Goal: Task Accomplishment & Management: Complete application form

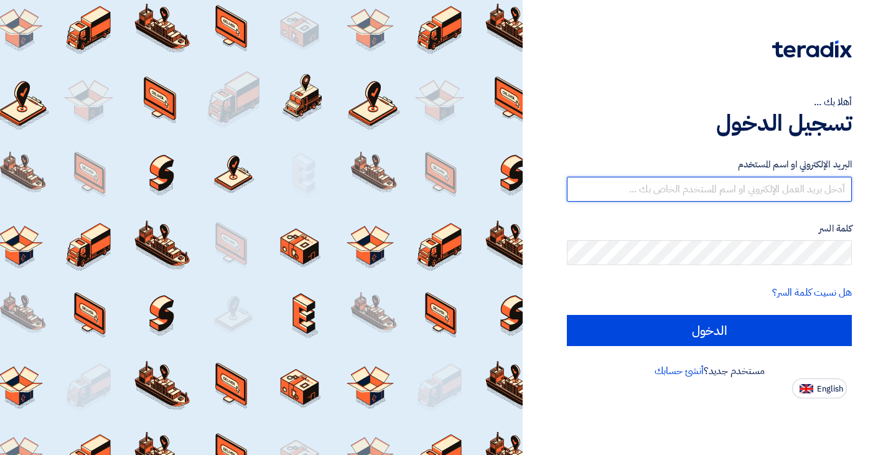
type input "m.othman@gardenscharming.com"
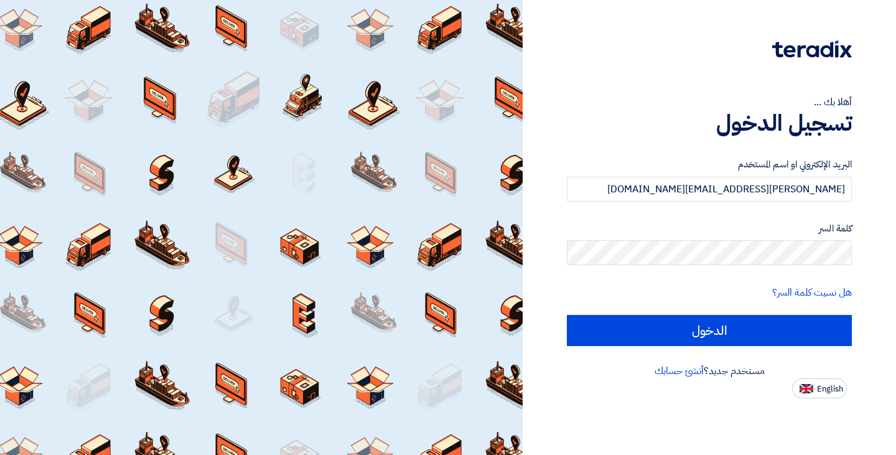
click at [676, 314] on form "البريد الإلكتروني او اسم المستخدم m.othman@gardenscharming.com كلمة السر هل نسي…" at bounding box center [709, 251] width 285 height 188
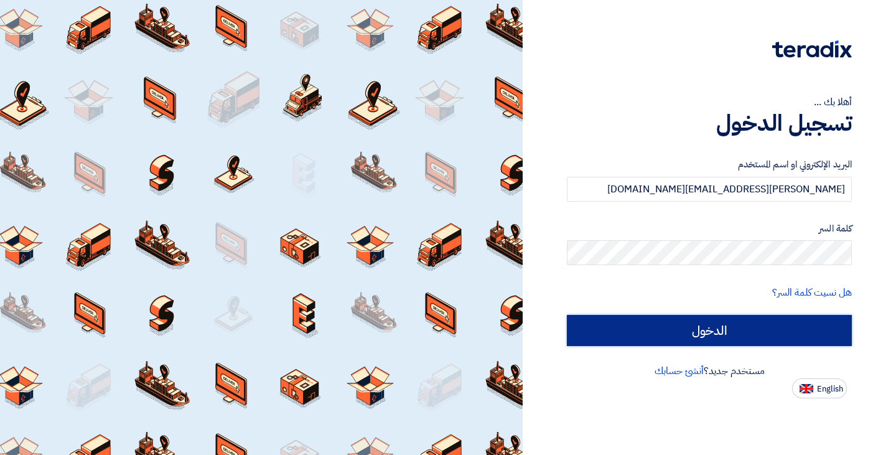
click at [662, 318] on input "الدخول" at bounding box center [709, 330] width 285 height 31
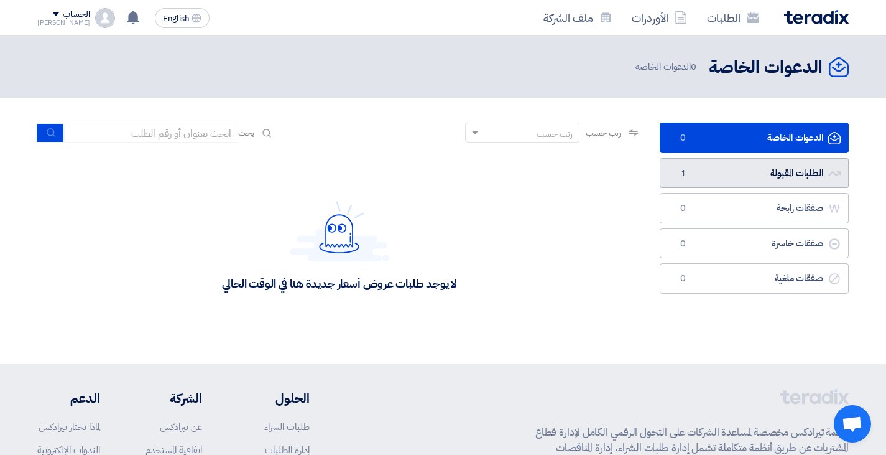
click at [759, 169] on link "الطلبات المقبولة الطلبات المقبولة 1" at bounding box center [754, 173] width 189 height 30
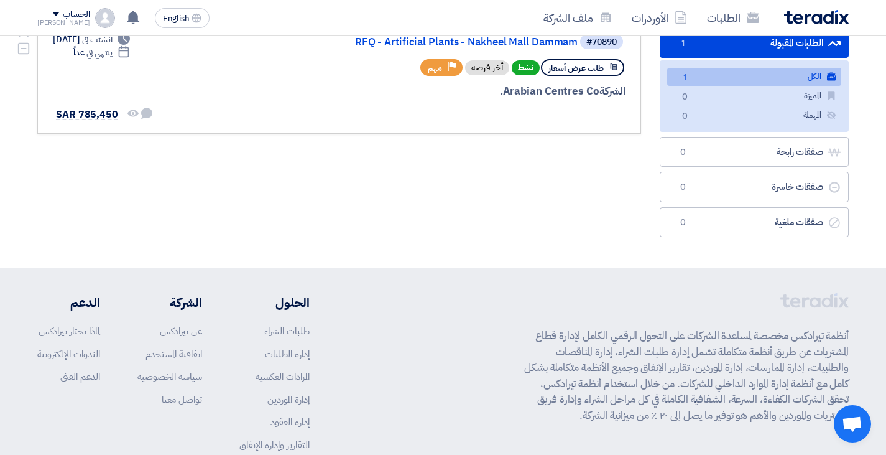
scroll to position [62, 0]
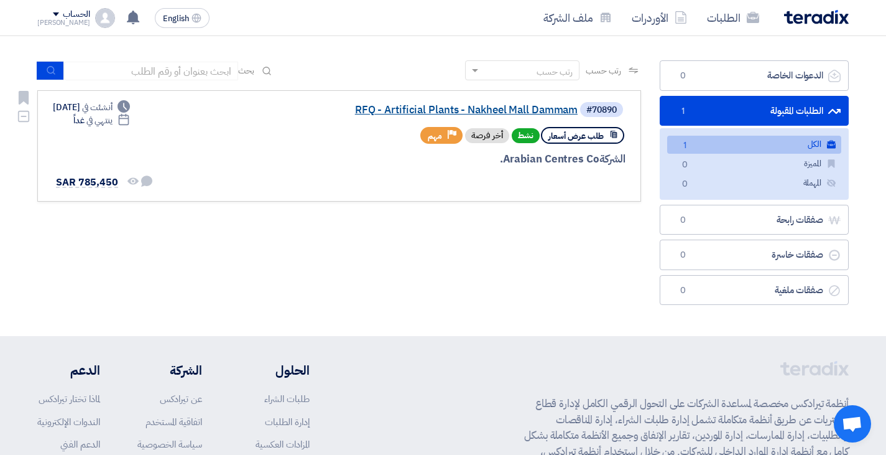
click at [472, 106] on link "RFQ - Artificial Plants - Nakheel Mall Dammam" at bounding box center [453, 110] width 249 height 11
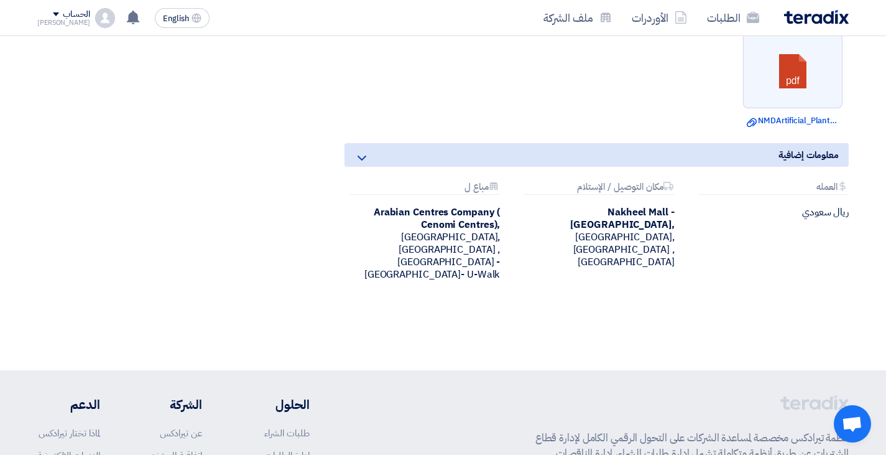
scroll to position [809, 0]
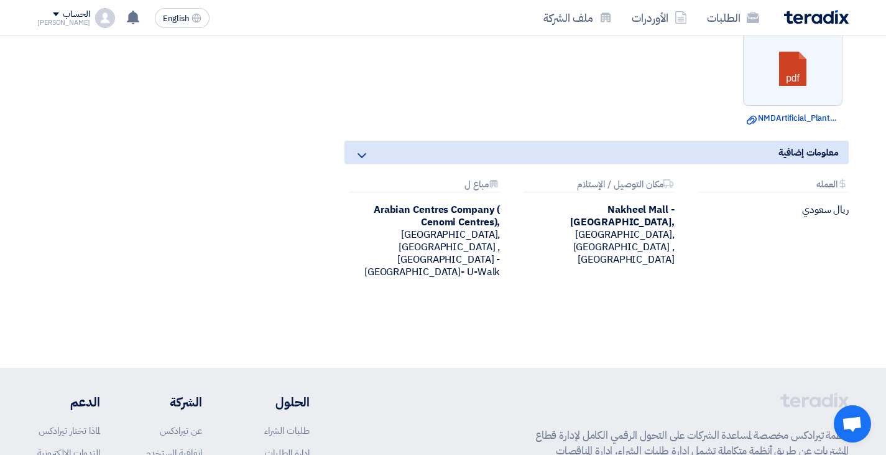
click at [522, 94] on ul "pdf Download file NMDArtificial_PlantsEntire_Mall.pdf" at bounding box center [597, 78] width 504 height 106
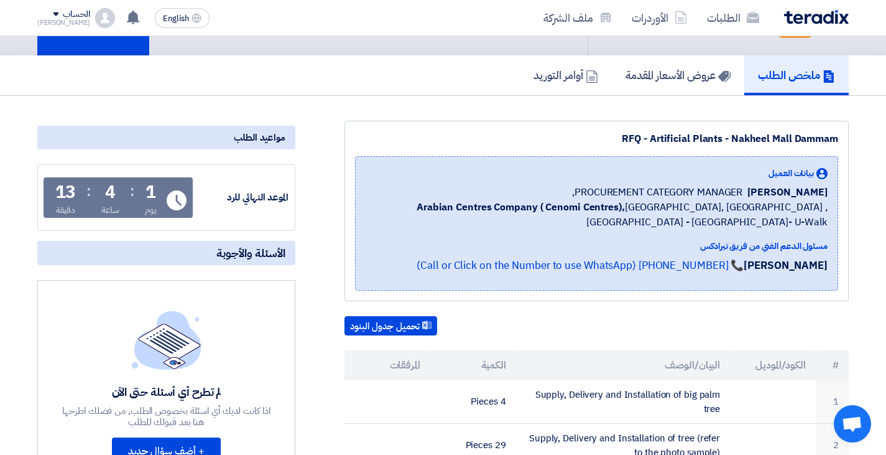
scroll to position [62, 0]
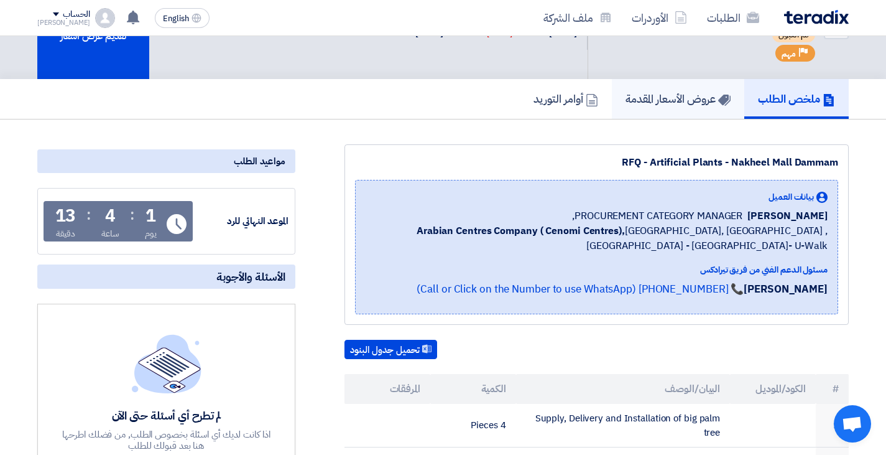
click at [675, 100] on h5 "عروض الأسعار المقدمة" at bounding box center [678, 98] width 105 height 14
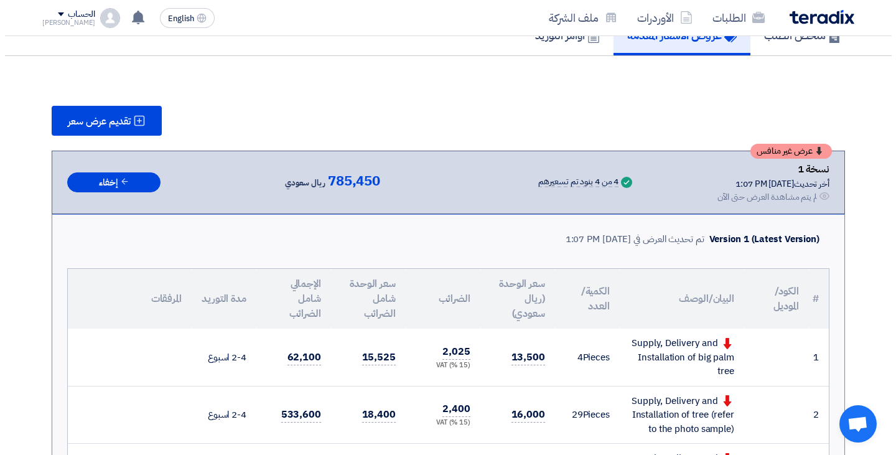
scroll to position [124, 0]
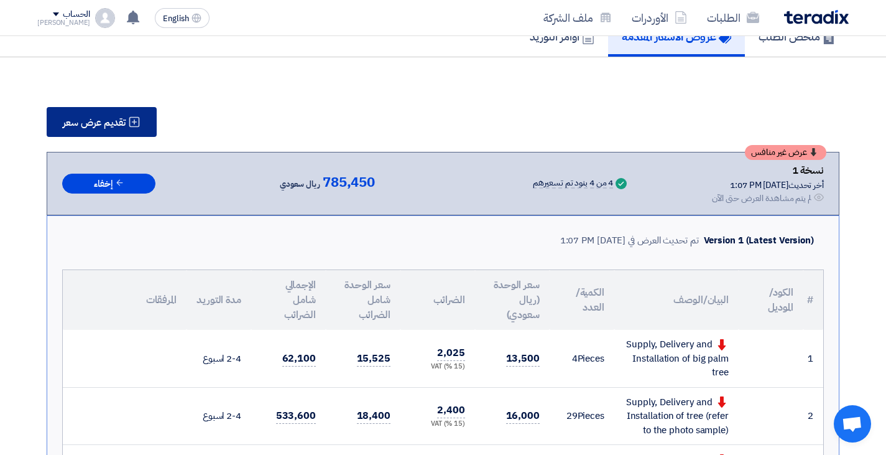
click at [127, 118] on button "تقديم عرض سعر" at bounding box center [102, 122] width 110 height 30
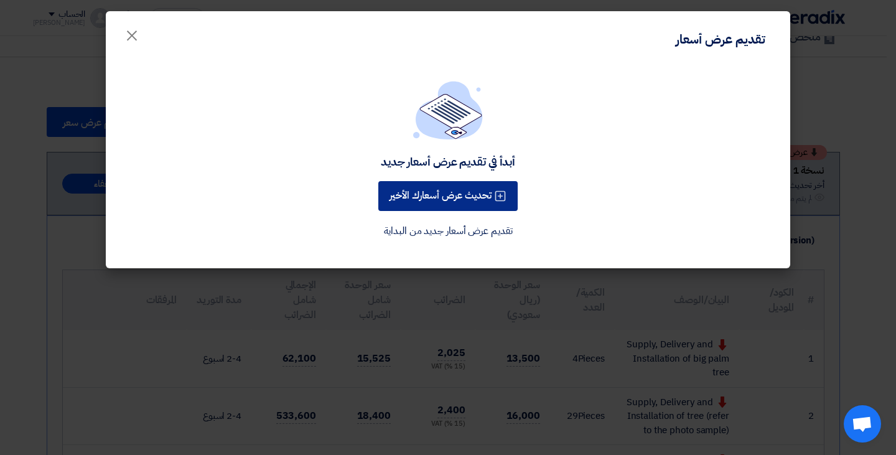
click at [454, 201] on button "تحديث عرض أسعارك الأخير" at bounding box center [447, 196] width 139 height 30
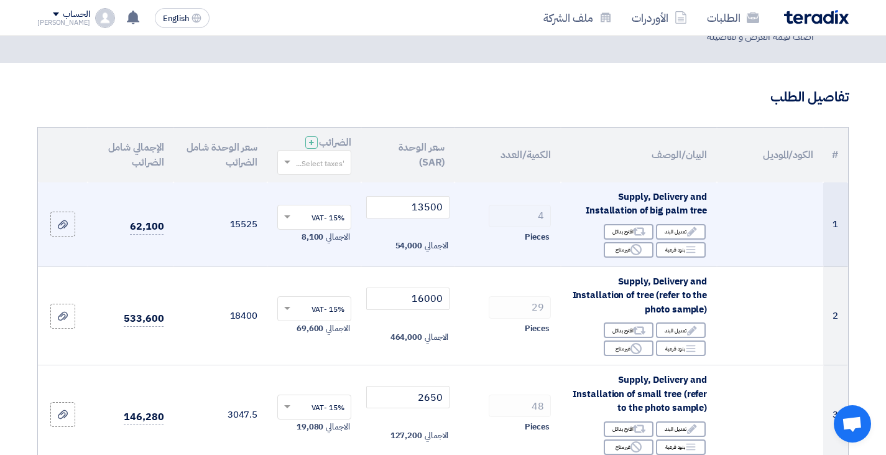
scroll to position [124, 0]
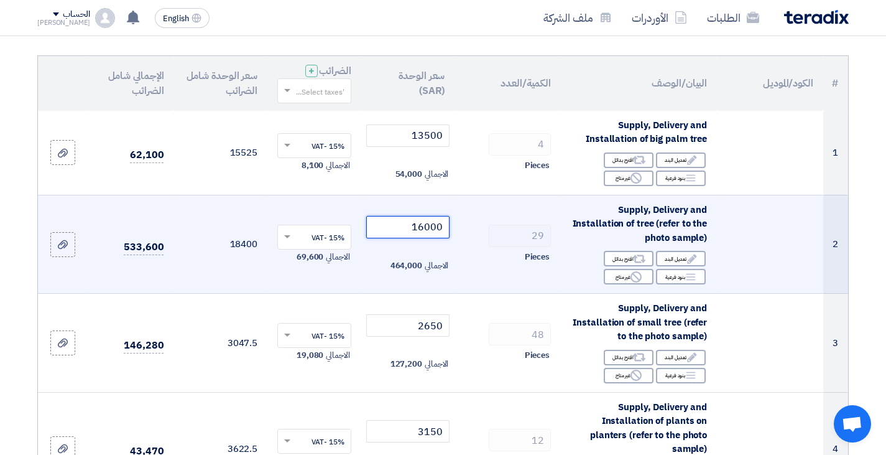
click at [425, 225] on input "16000" at bounding box center [408, 227] width 84 height 22
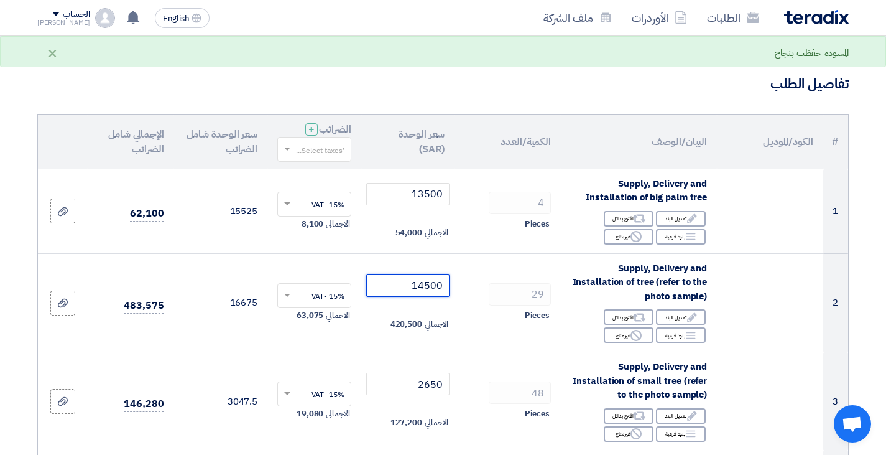
scroll to position [62, 0]
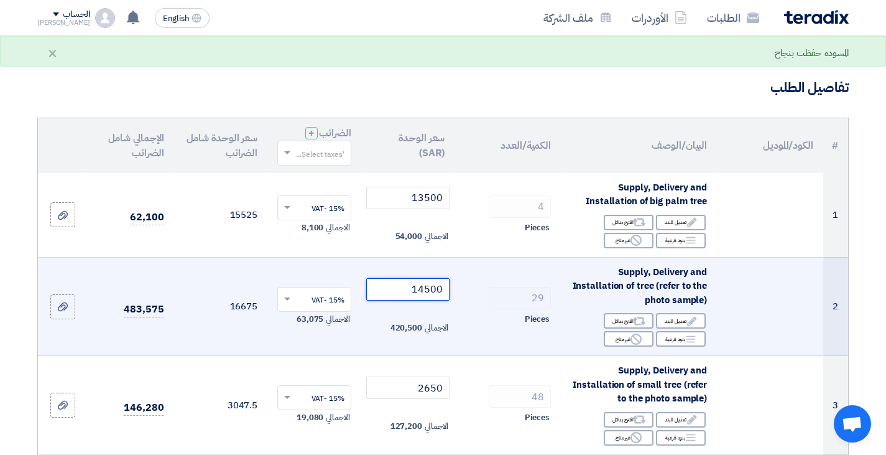
click at [512, 292] on tr "2 Supply, Delivery and Installation of tree (refer to the photo sample) Edit تع…" at bounding box center [443, 306] width 811 height 99
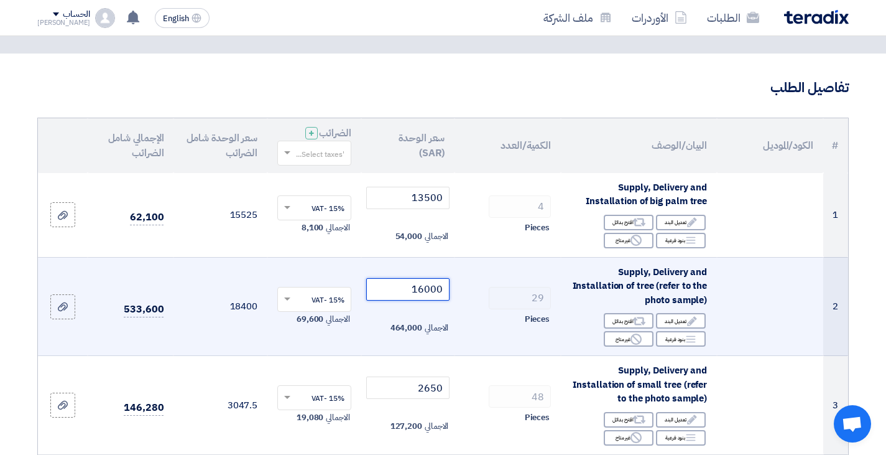
click at [427, 289] on input "16000" at bounding box center [408, 289] width 84 height 22
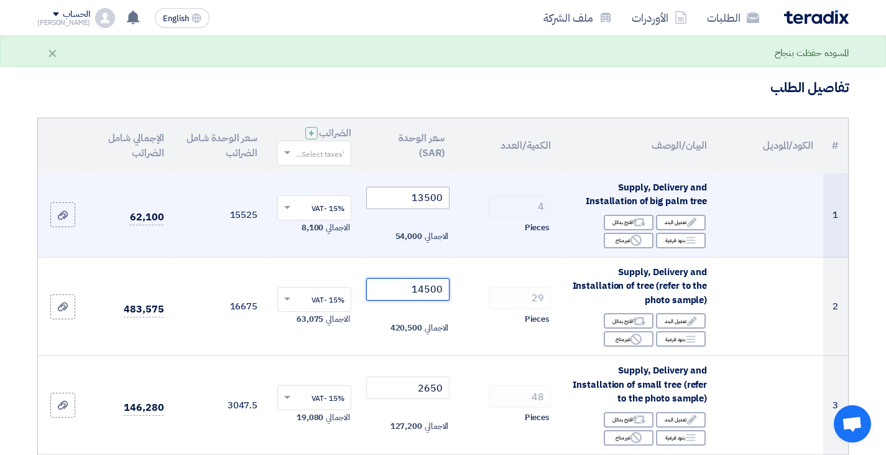
type input "14500"
click at [432, 198] on input "13500" at bounding box center [408, 198] width 84 height 22
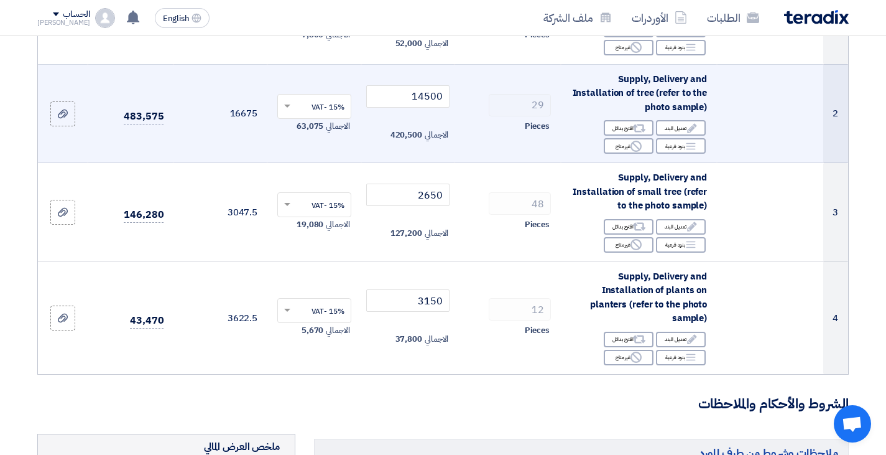
scroll to position [249, 0]
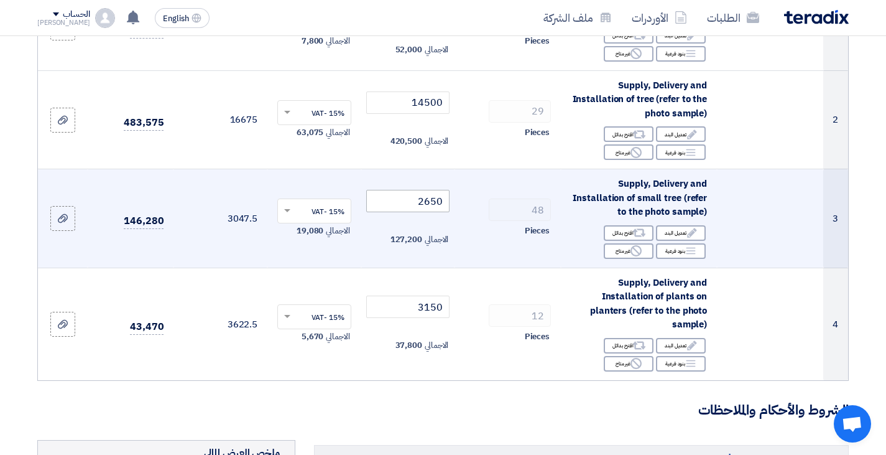
type input "13000"
click at [429, 199] on input "2650" at bounding box center [408, 201] width 84 height 22
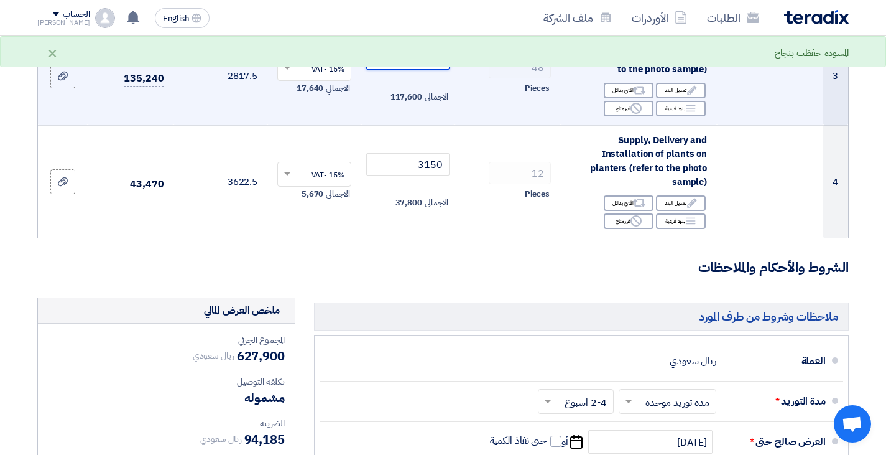
scroll to position [373, 0]
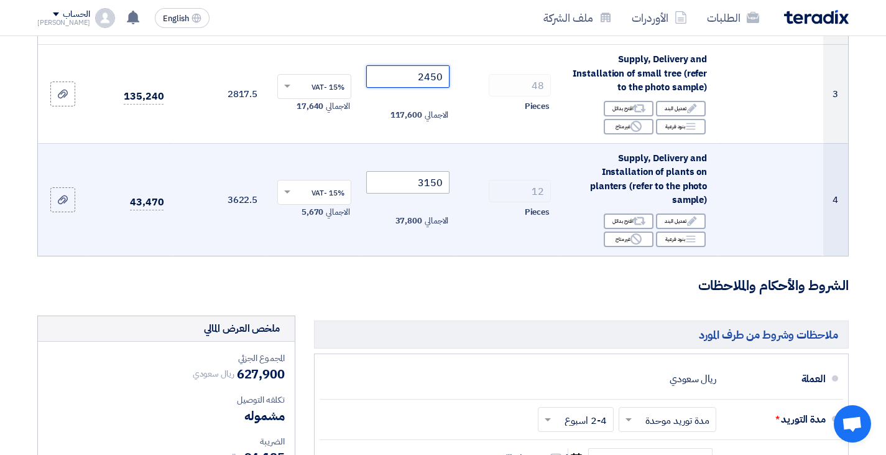
type input "2450"
drag, startPoint x: 421, startPoint y: 182, endPoint x: 430, endPoint y: 180, distance: 9.4
click at [430, 180] on input "3150" at bounding box center [408, 182] width 84 height 22
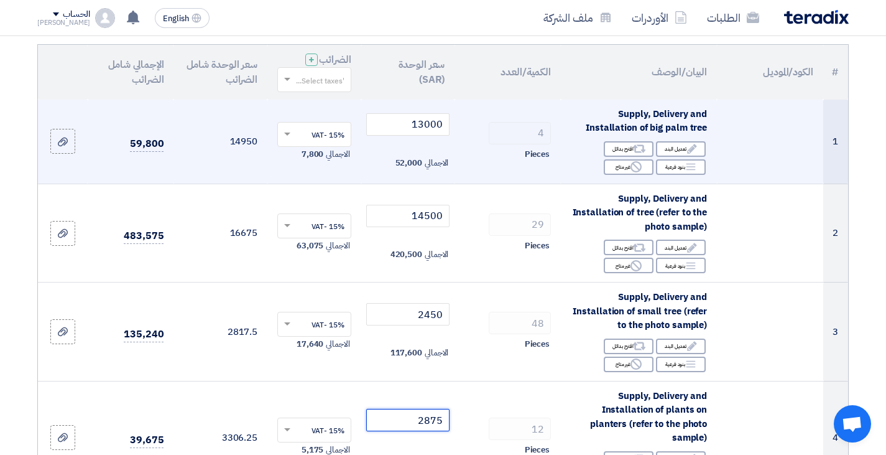
scroll to position [124, 0]
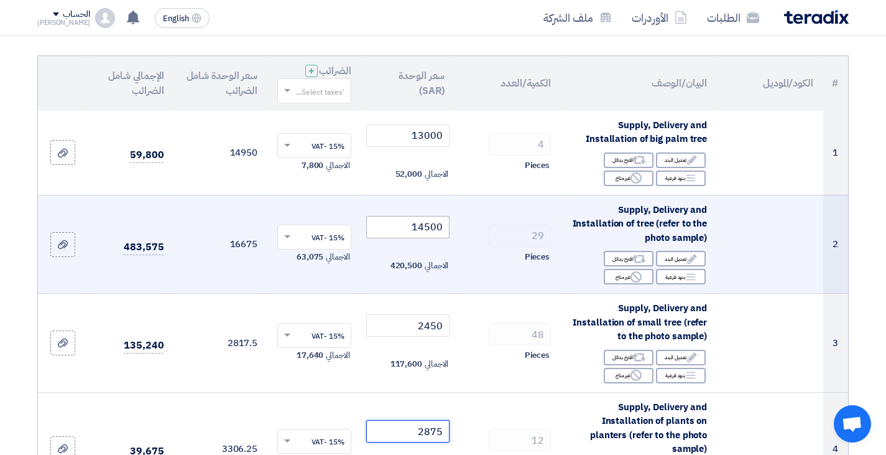
type input "2875"
click at [430, 226] on input "14500" at bounding box center [408, 227] width 84 height 22
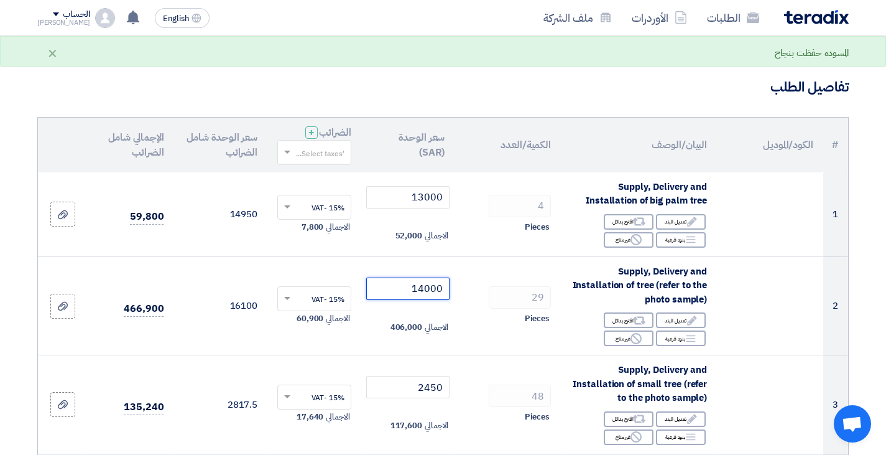
scroll to position [62, 0]
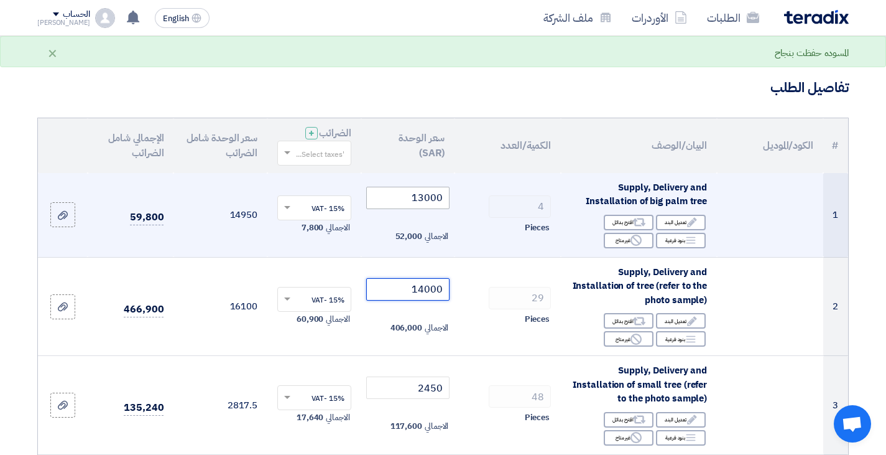
type input "14000"
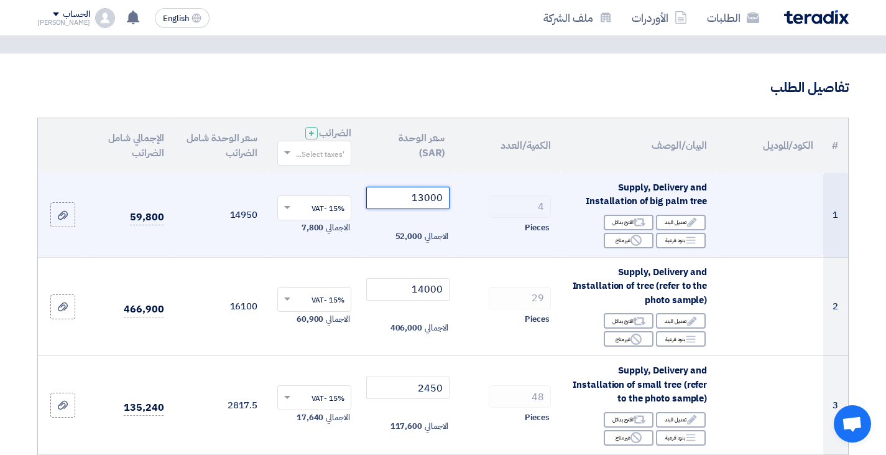
click at [423, 199] on input "13000" at bounding box center [408, 198] width 84 height 22
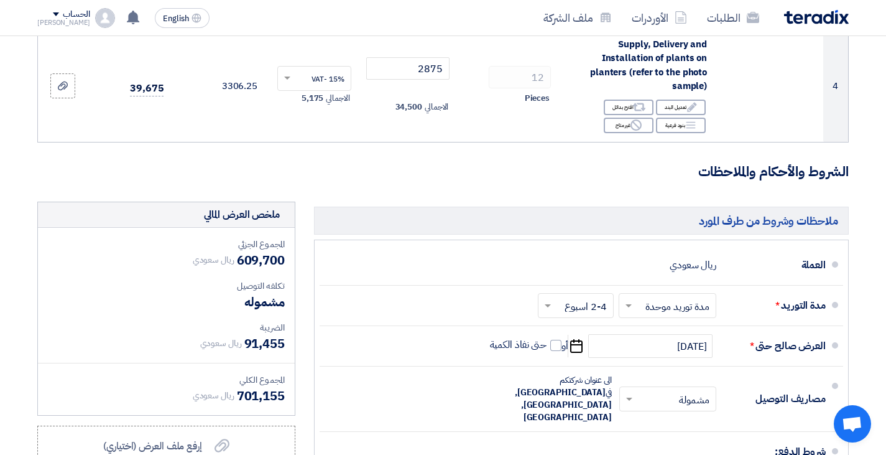
scroll to position [560, 0]
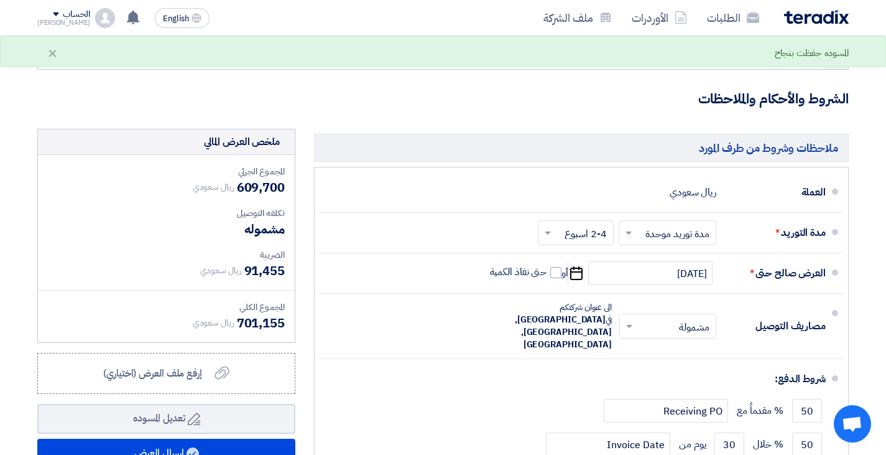
type input "12900"
click at [376, 96] on h3 "الشروط والأحكام والملاحظات" at bounding box center [443, 99] width 812 height 19
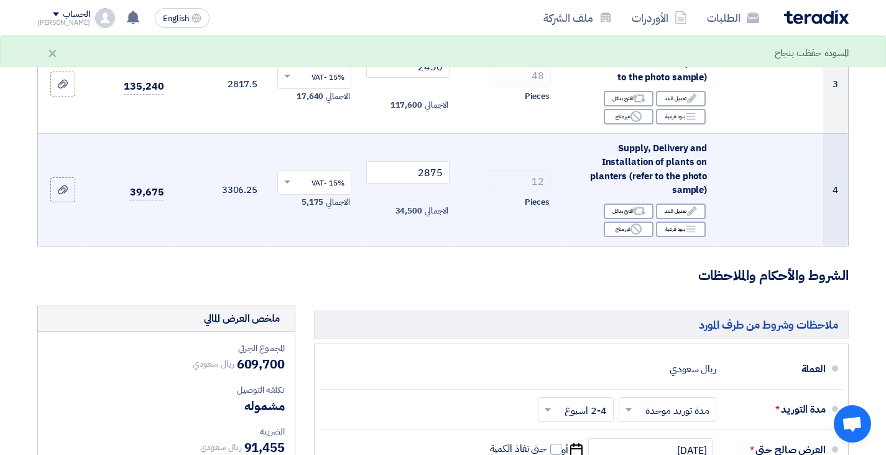
scroll to position [373, 0]
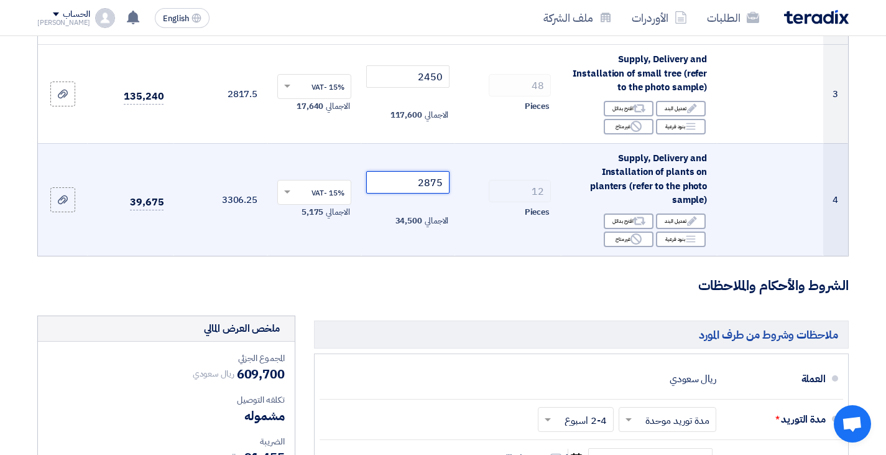
drag, startPoint x: 432, startPoint y: 181, endPoint x: 456, endPoint y: 188, distance: 25.4
click at [456, 188] on tr "4 Supply, Delivery and Installation of plants on planters (refer to the photo s…" at bounding box center [443, 199] width 811 height 113
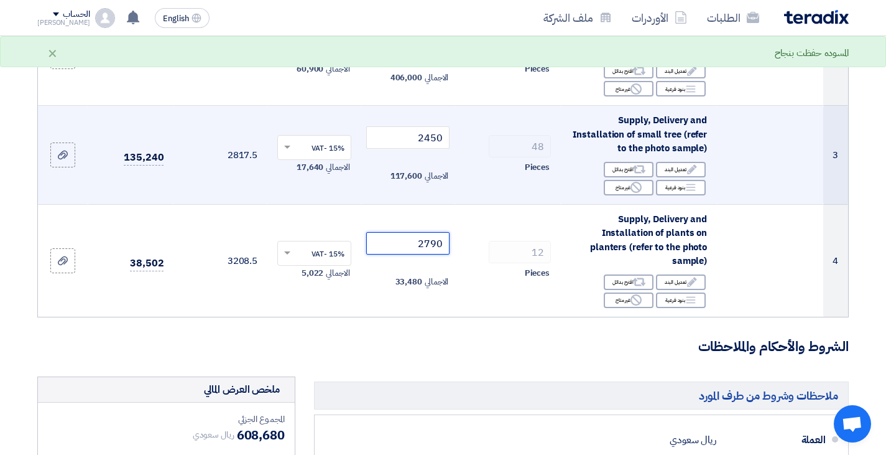
scroll to position [311, 0]
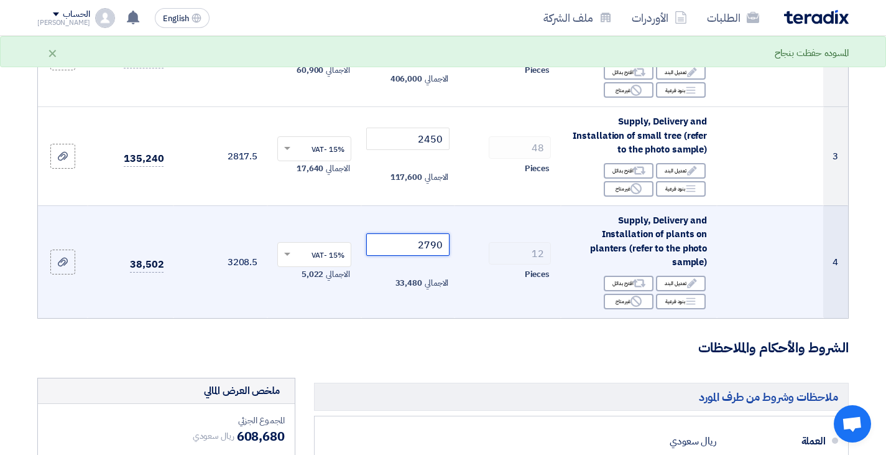
drag, startPoint x: 432, startPoint y: 243, endPoint x: 456, endPoint y: 243, distance: 24.3
click at [456, 243] on tr "4 Supply, Delivery and Installation of plants on planters (refer to the photo s…" at bounding box center [443, 261] width 811 height 113
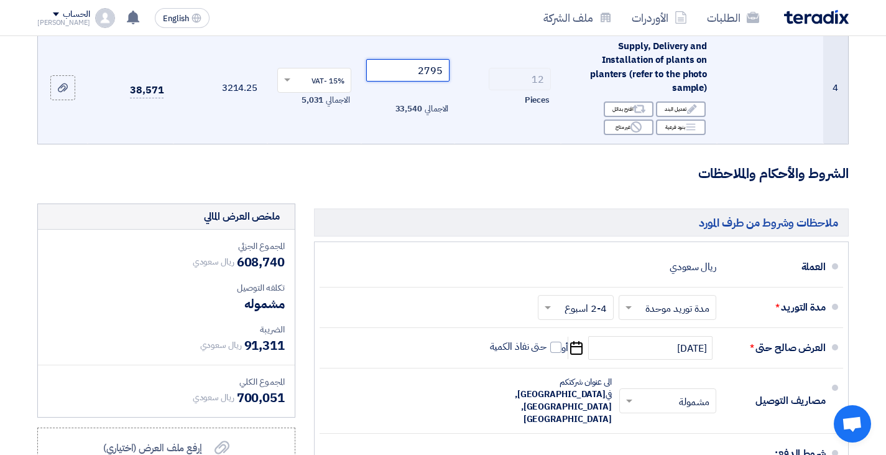
scroll to position [373, 0]
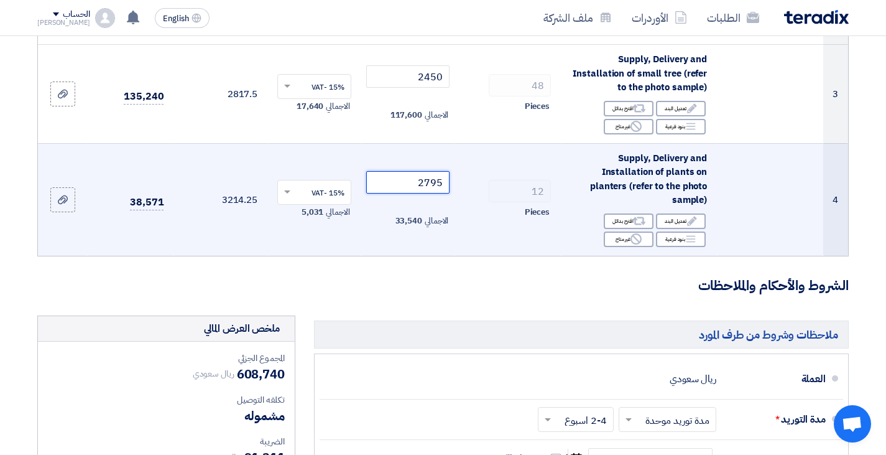
drag, startPoint x: 437, startPoint y: 181, endPoint x: 450, endPoint y: 185, distance: 13.8
click at [450, 185] on td "2795 الاجمالي 33,540" at bounding box center [408, 199] width 94 height 113
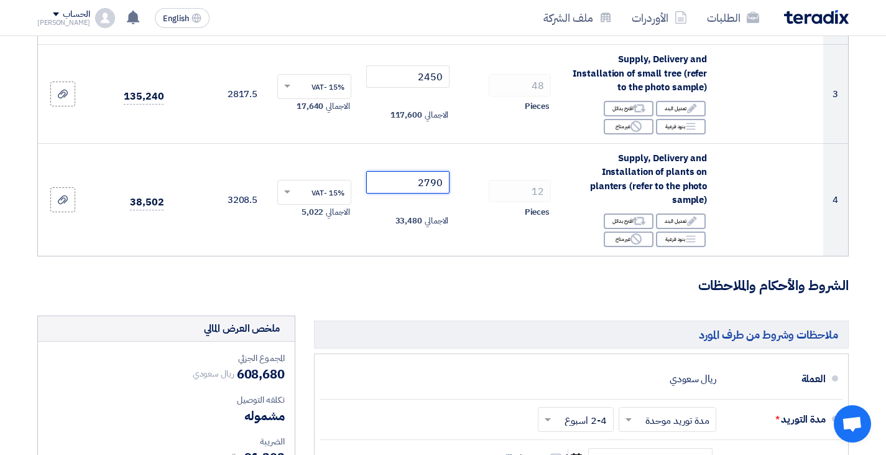
type input "2790"
click at [381, 289] on h3 "الشروط والأحكام والملاحظات" at bounding box center [443, 285] width 812 height 19
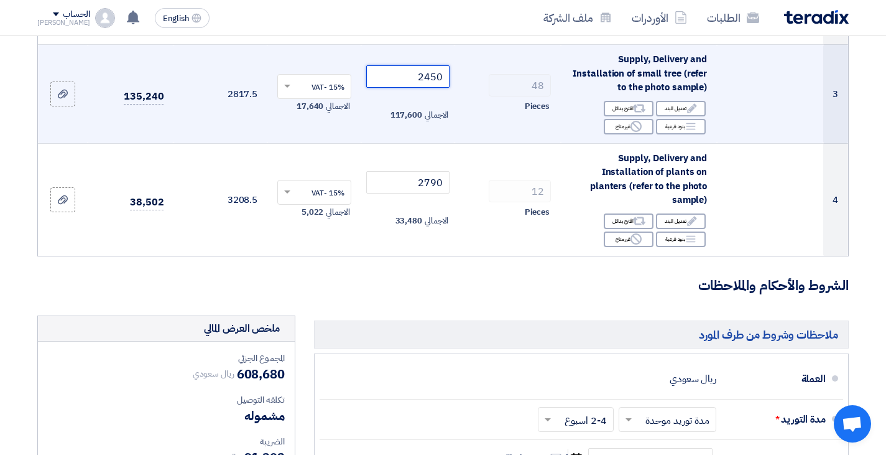
drag, startPoint x: 433, startPoint y: 77, endPoint x: 440, endPoint y: 77, distance: 7.5
click at [440, 77] on input "2450" at bounding box center [408, 76] width 84 height 22
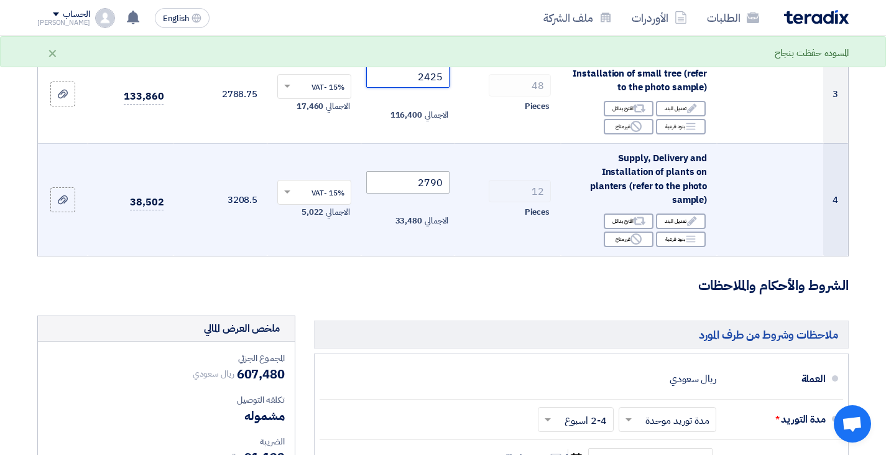
type input "2425"
drag, startPoint x: 442, startPoint y: 182, endPoint x: 478, endPoint y: 184, distance: 35.5
click at [478, 184] on tr "4 Supply, Delivery and Installation of plants on planters (refer to the photo s…" at bounding box center [443, 199] width 811 height 113
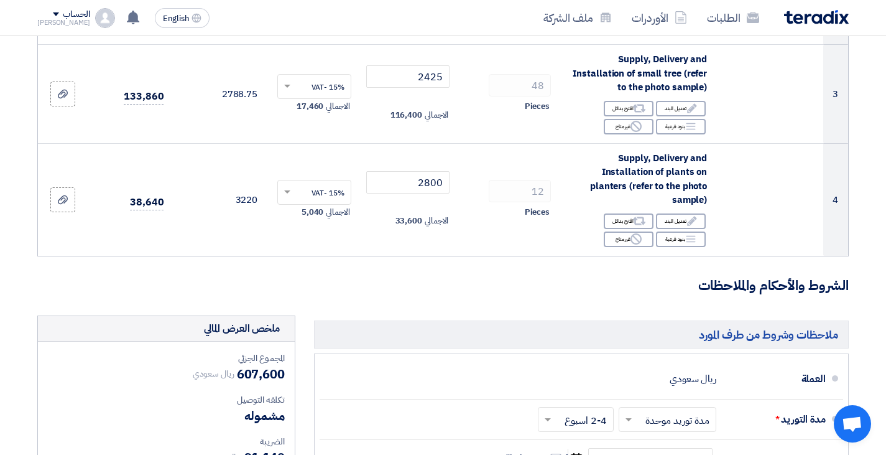
click at [449, 287] on h3 "الشروط والأحكام والملاحظات" at bounding box center [443, 285] width 812 height 19
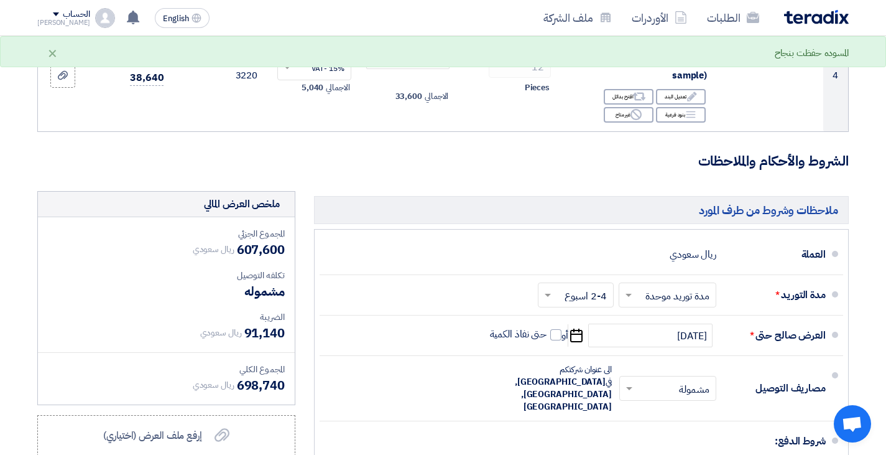
scroll to position [435, 0]
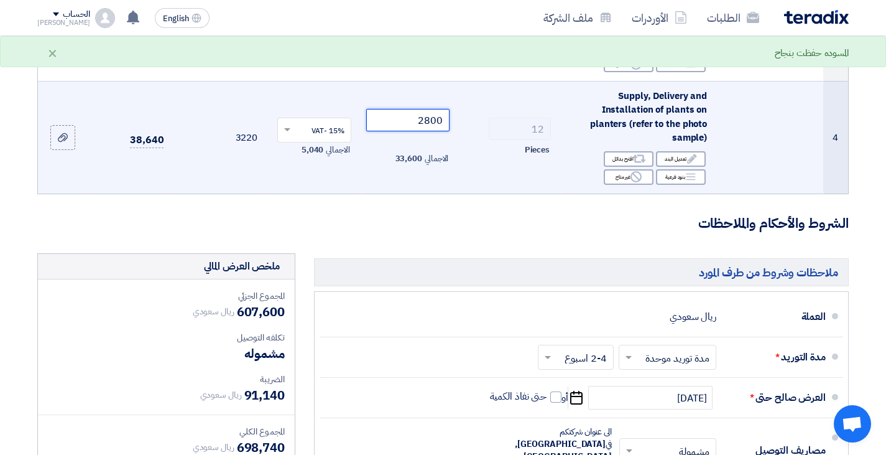
drag, startPoint x: 432, startPoint y: 119, endPoint x: 445, endPoint y: 121, distance: 12.6
click at [445, 121] on input "2800" at bounding box center [408, 120] width 84 height 22
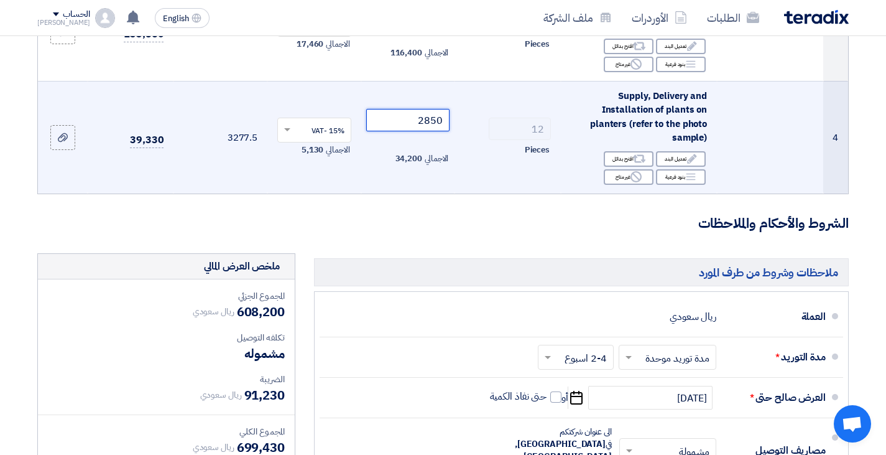
drag, startPoint x: 427, startPoint y: 118, endPoint x: 488, endPoint y: 131, distance: 62.5
click at [487, 132] on tr "4 Supply, Delivery and Installation of plants on planters (refer to the photo s…" at bounding box center [443, 137] width 811 height 113
drag, startPoint x: 427, startPoint y: 121, endPoint x: 455, endPoint y: 119, distance: 28.0
click at [455, 119] on tr "4 Supply, Delivery and Installation of plants on planters (refer to the photo s…" at bounding box center [443, 137] width 811 height 113
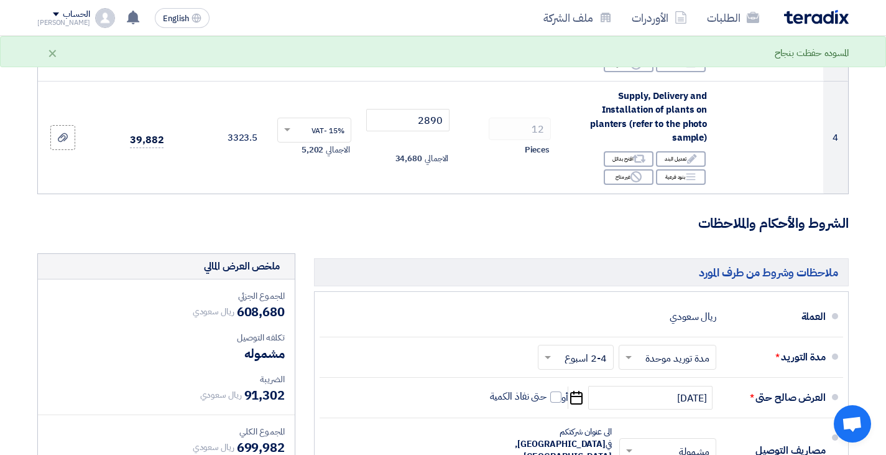
click at [419, 207] on form "تفاصيل الطلب # الكود/الموديل البيان/الوصف الكمية/العدد سعر الوحدة (SAR) الضرائب…" at bounding box center [443, 183] width 812 height 957
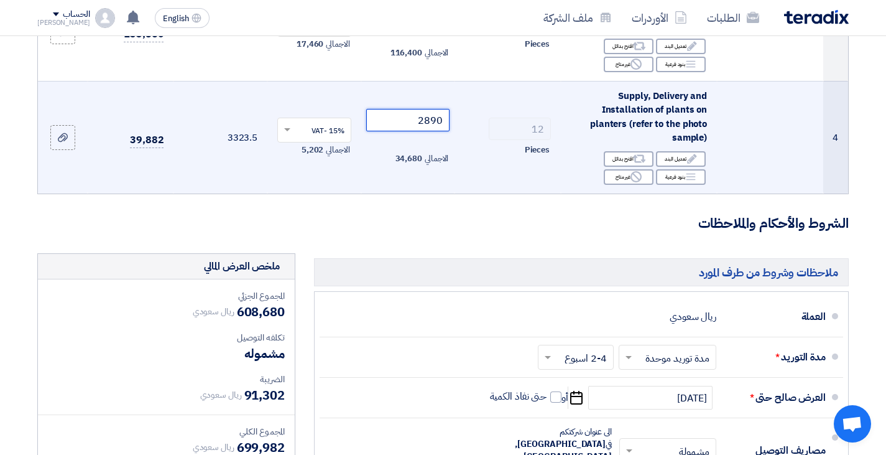
drag, startPoint x: 426, startPoint y: 121, endPoint x: 447, endPoint y: 120, distance: 20.5
click at [447, 120] on input "2890" at bounding box center [408, 120] width 84 height 22
click at [442, 119] on input "8902" at bounding box center [408, 120] width 84 height 22
drag, startPoint x: 425, startPoint y: 121, endPoint x: 483, endPoint y: 121, distance: 57.9
click at [483, 121] on tr "4 Supply, Delivery and Installation of plants on planters (refer to the photo s…" at bounding box center [443, 137] width 811 height 113
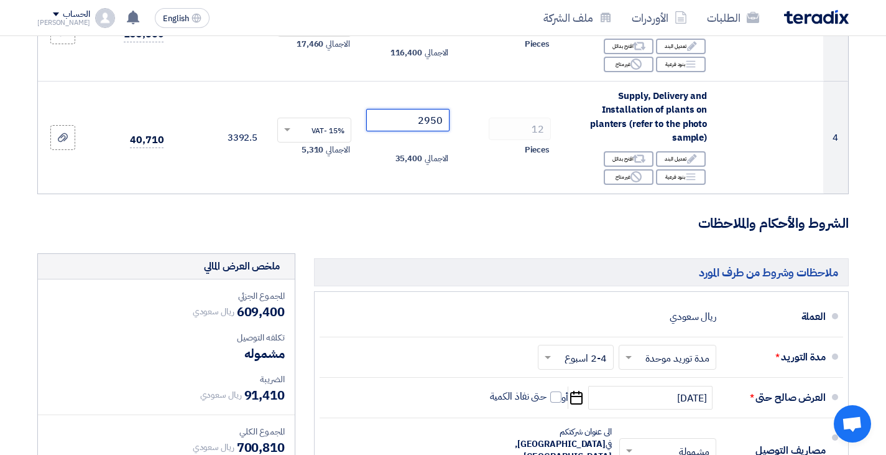
type input "2950"
click at [435, 241] on form "تفاصيل الطلب # الكود/الموديل البيان/الوصف الكمية/العدد سعر الوحدة (SAR) الضرائب…" at bounding box center [443, 183] width 812 height 957
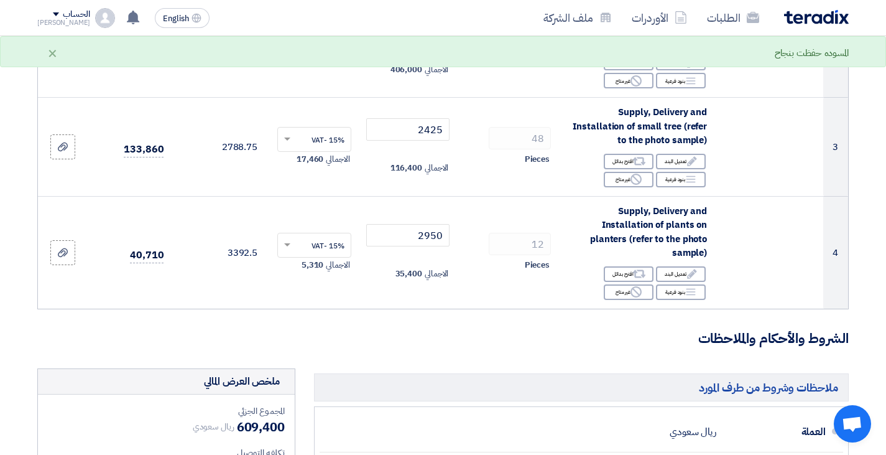
scroll to position [311, 0]
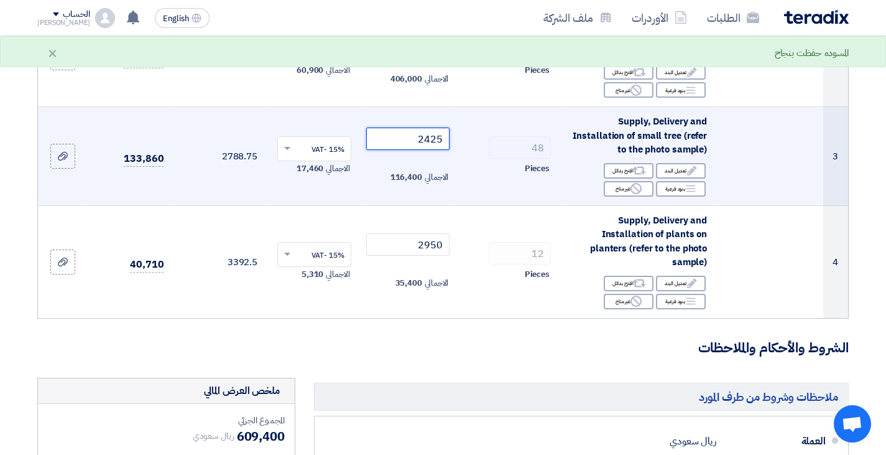
drag, startPoint x: 432, startPoint y: 137, endPoint x: 458, endPoint y: 141, distance: 27.0
click at [458, 141] on tr "3 Supply, Delivery and Installation of small tree (refer to the photo sample) E…" at bounding box center [443, 156] width 811 height 99
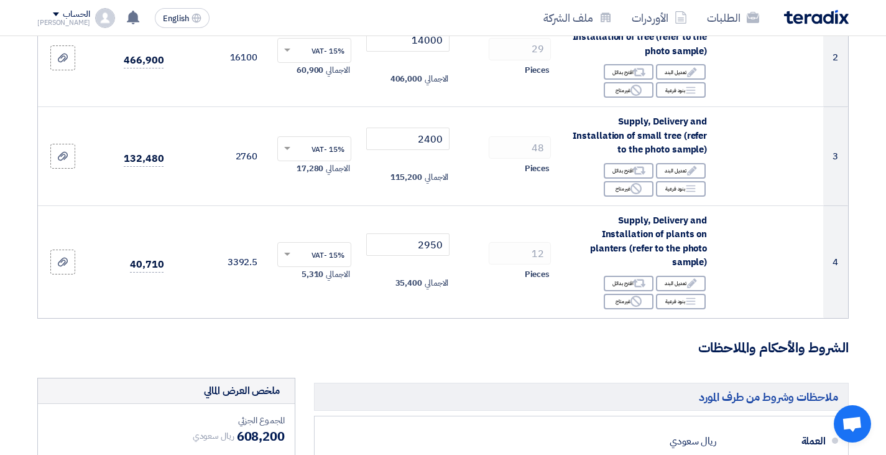
click at [413, 344] on h3 "الشروط والأحكام والملاحظات" at bounding box center [443, 347] width 812 height 19
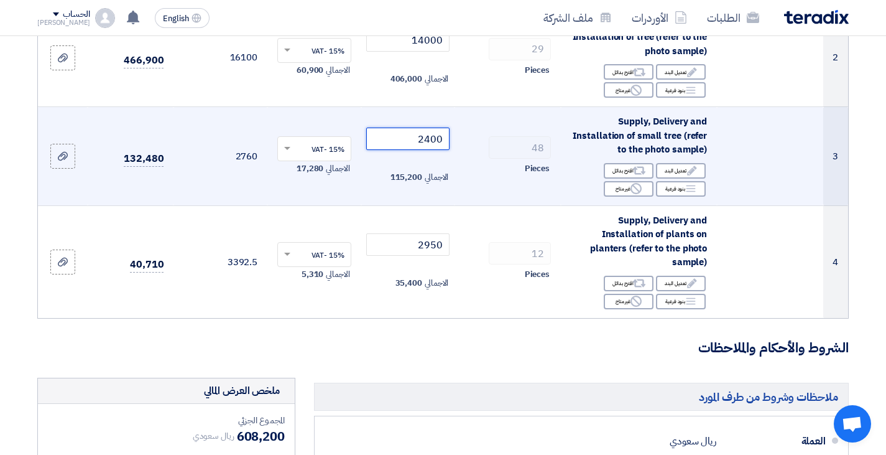
drag, startPoint x: 431, startPoint y: 137, endPoint x: 533, endPoint y: 137, distance: 102.0
click at [456, 136] on tr "3 Supply, Delivery and Installation of small tree (refer to the photo sample) E…" at bounding box center [443, 156] width 811 height 99
click at [533, 137] on td "48 Pieces" at bounding box center [508, 156] width 106 height 99
click at [434, 137] on input "2400" at bounding box center [408, 139] width 84 height 22
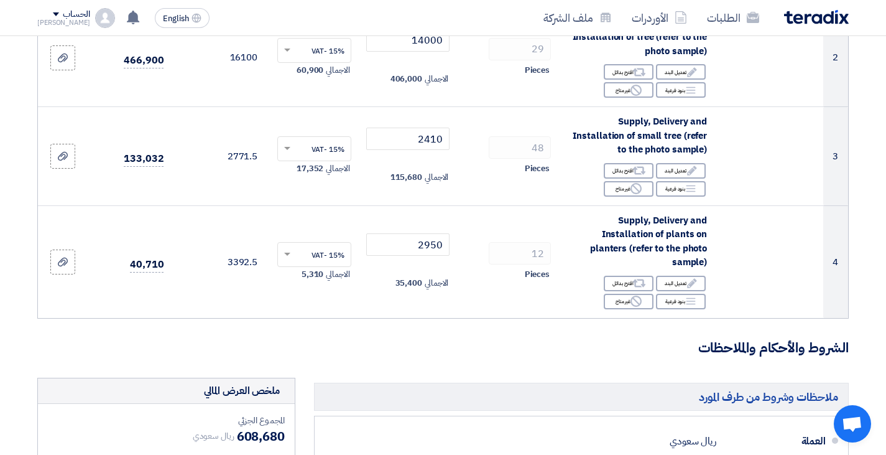
click at [403, 359] on form "تفاصيل الطلب # الكود/الموديل البيان/الوصف الكمية/العدد سعر الوحدة (SAR) الضرائب…" at bounding box center [443, 308] width 812 height 957
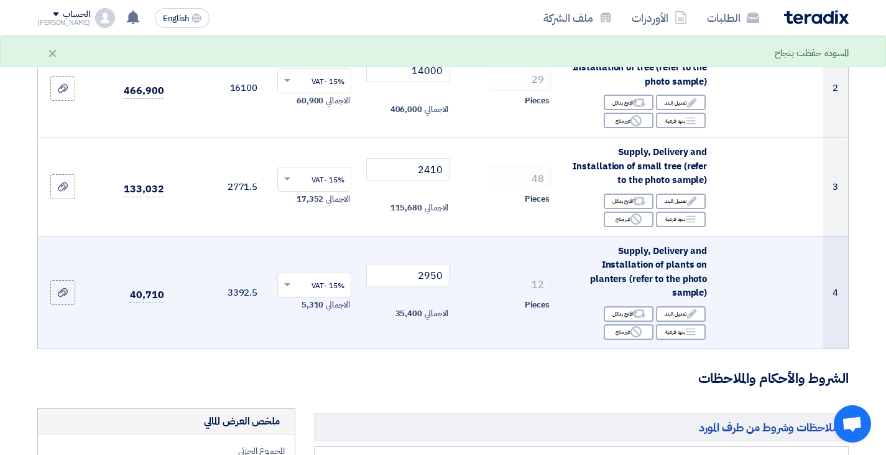
scroll to position [249, 0]
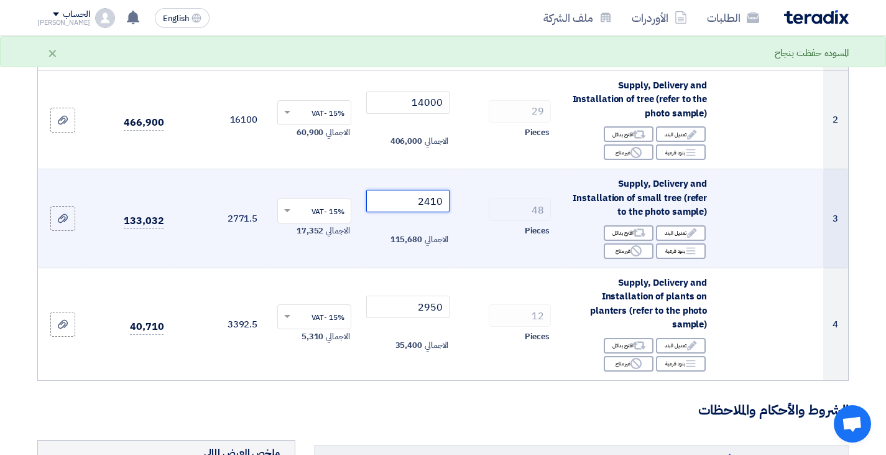
drag, startPoint x: 415, startPoint y: 200, endPoint x: 483, endPoint y: 202, distance: 67.8
click at [483, 202] on tr "3 Supply, Delivery and Installation of small tree (refer to the photo sample) E…" at bounding box center [443, 218] width 811 height 99
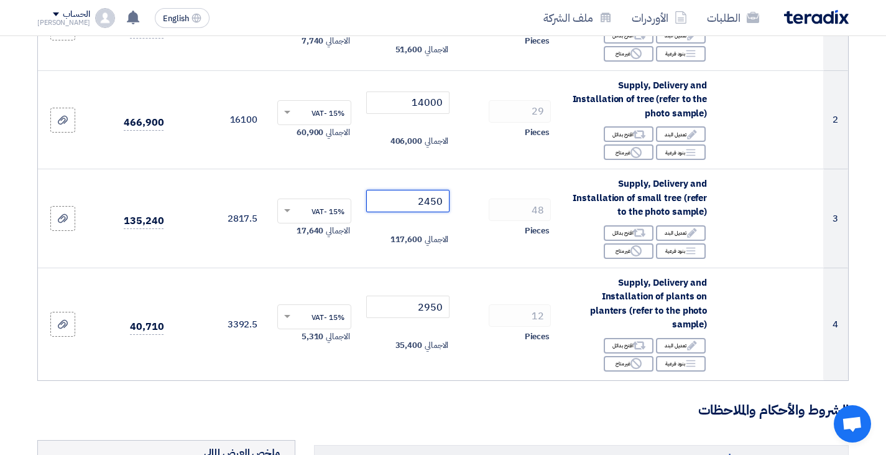
type input "2450"
click at [469, 381] on form "تفاصيل الطلب # الكود/الموديل البيان/الوصف الكمية/العدد سعر الوحدة (SAR) الضرائب…" at bounding box center [443, 370] width 812 height 957
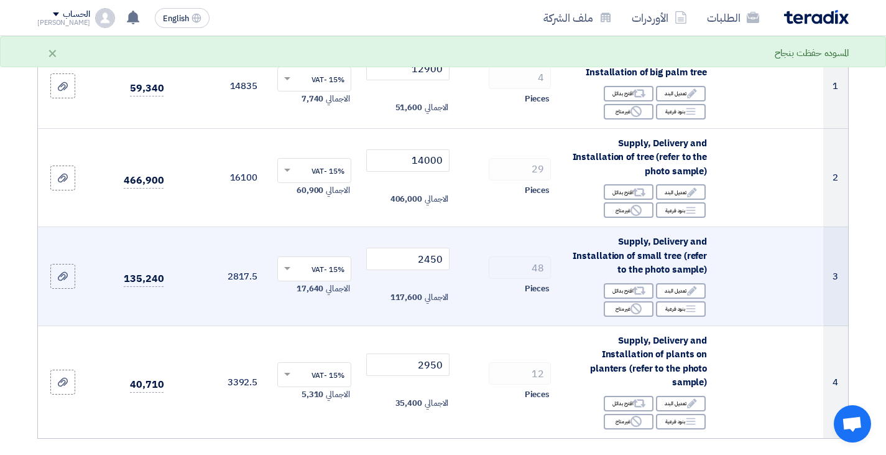
scroll to position [187, 0]
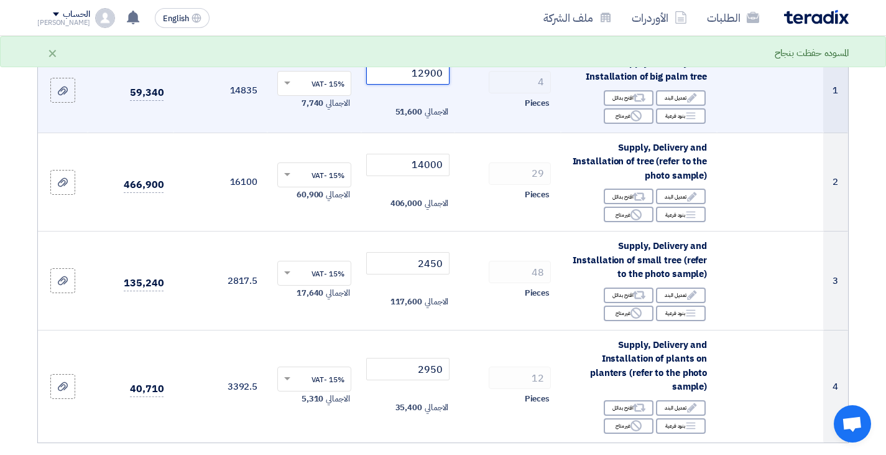
click at [429, 72] on input "12900" at bounding box center [408, 73] width 84 height 22
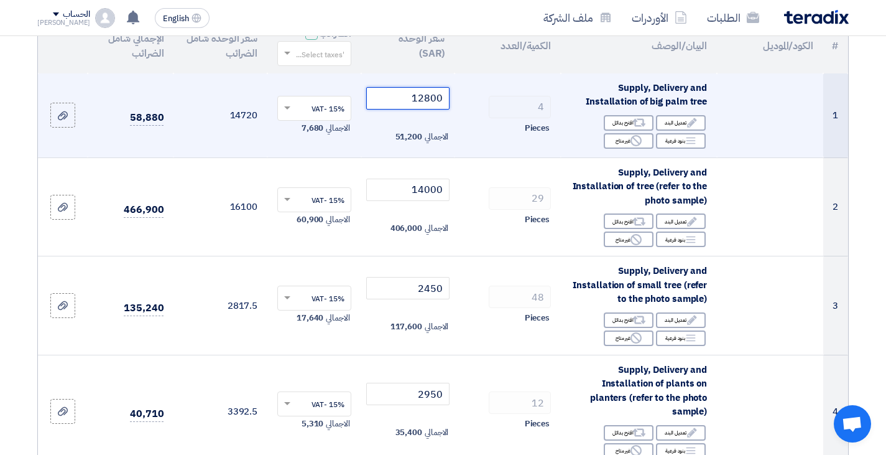
scroll to position [62, 0]
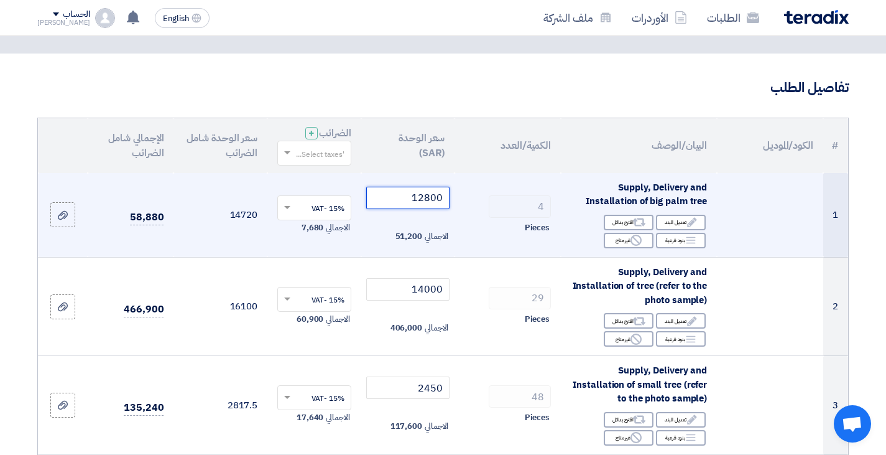
drag, startPoint x: 427, startPoint y: 197, endPoint x: 450, endPoint y: 197, distance: 22.4
click at [450, 197] on input "12800" at bounding box center [408, 198] width 84 height 22
drag, startPoint x: 425, startPoint y: 195, endPoint x: 488, endPoint y: 199, distance: 62.9
click at [488, 199] on tr "1 Supply, Delivery and Installation of big palm tree Edit تعديل البند Alternati…" at bounding box center [443, 215] width 811 height 85
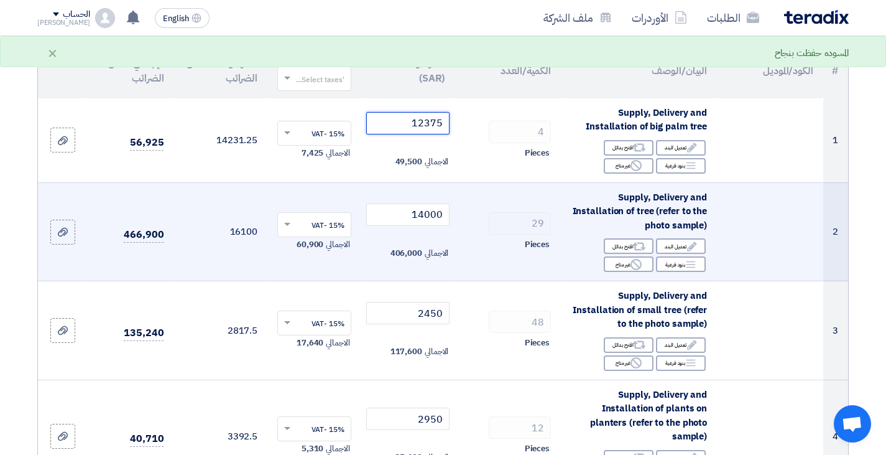
scroll to position [124, 0]
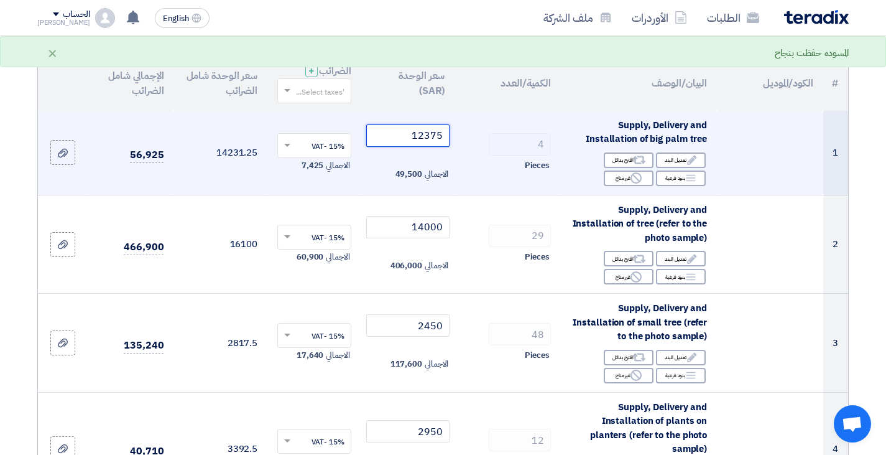
click at [506, 135] on tr "1 Supply, Delivery and Installation of big palm tree Edit تعديل البند Alternati…" at bounding box center [443, 153] width 811 height 85
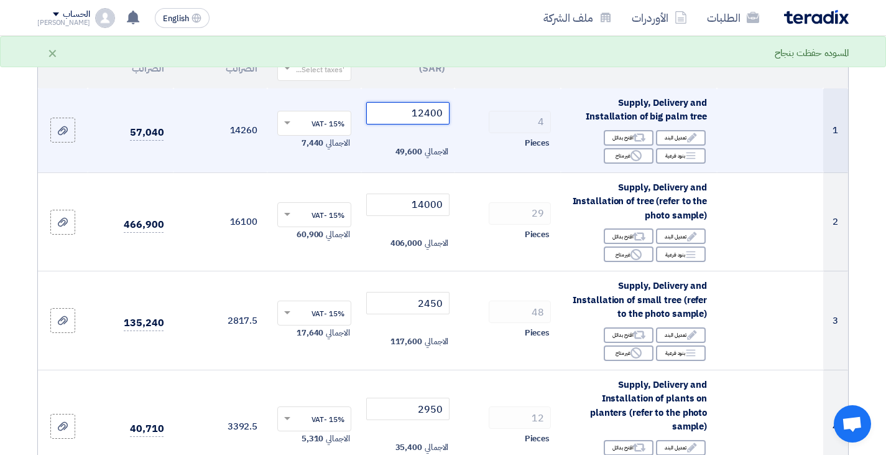
scroll to position [62, 0]
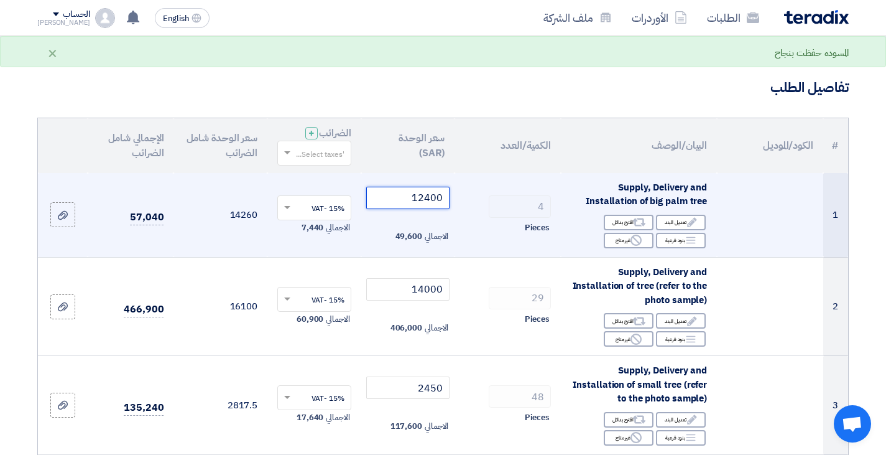
drag, startPoint x: 431, startPoint y: 197, endPoint x: 464, endPoint y: 203, distance: 33.7
click at [464, 203] on tr "1 Supply, Delivery and Installation of big palm tree Edit تعديل البند Alternati…" at bounding box center [443, 215] width 811 height 85
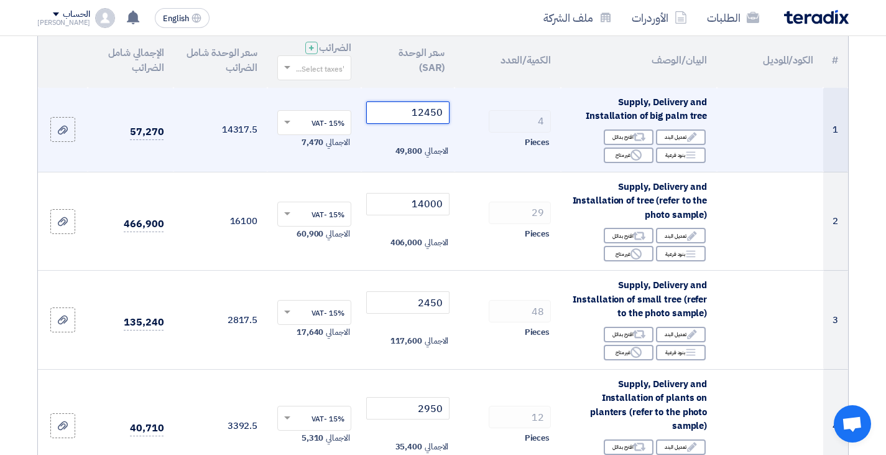
scroll to position [124, 0]
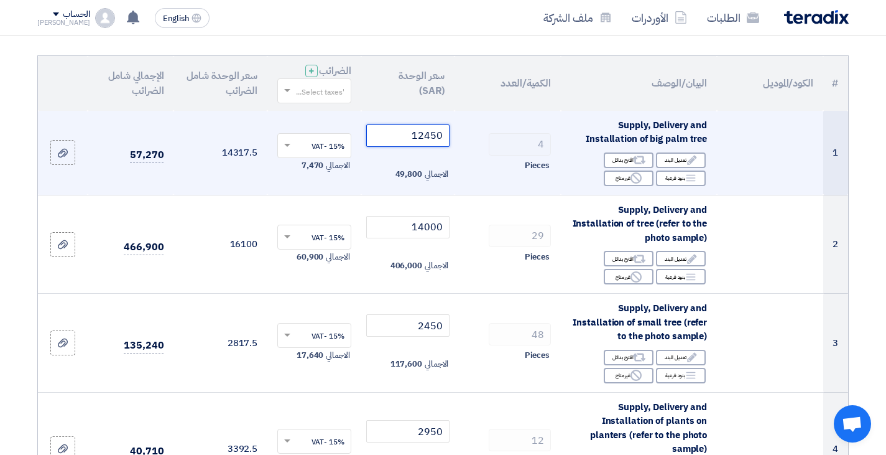
drag, startPoint x: 419, startPoint y: 136, endPoint x: 486, endPoint y: 135, distance: 67.2
click at [486, 135] on tr "1 Supply, Delivery and Installation of big palm tree Edit تعديل البند Alternati…" at bounding box center [443, 153] width 811 height 85
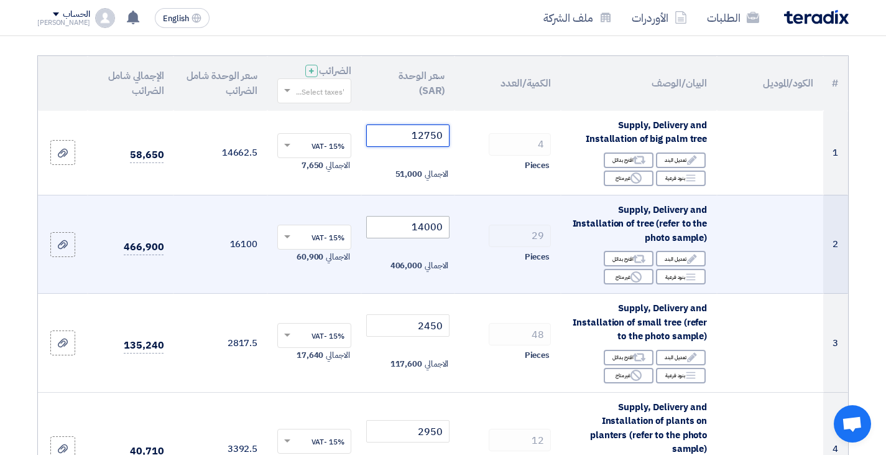
type input "12750"
drag, startPoint x: 420, startPoint y: 225, endPoint x: 452, endPoint y: 226, distance: 31.7
click at [452, 226] on td "14000 الاجمالي 406,000" at bounding box center [408, 244] width 94 height 99
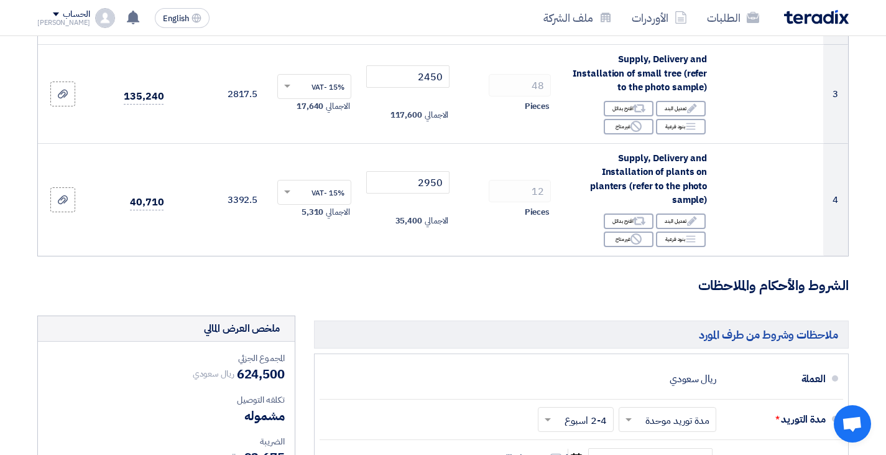
type input "14500"
click at [402, 310] on form "تفاصيل الطلب # الكود/الموديل البيان/الوصف الكمية/العدد سعر الوحدة (SAR) الضرائب…" at bounding box center [443, 245] width 812 height 957
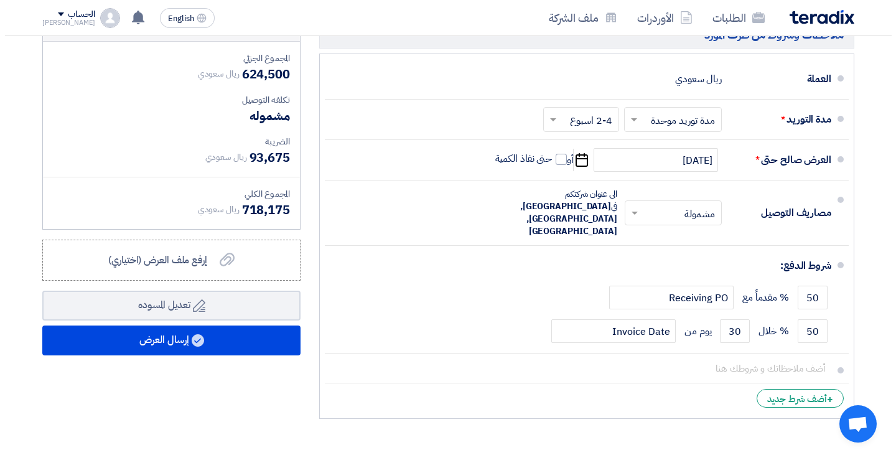
scroll to position [684, 0]
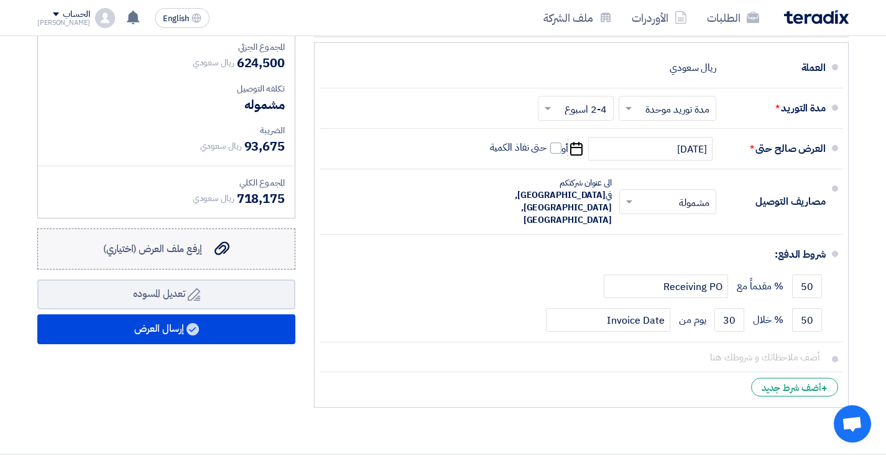
click at [204, 254] on div "إرفع ملف العرض (اختياري) إرفع ملف العرض (اختياري)" at bounding box center [166, 248] width 126 height 15
click at [0, 0] on input "إرفع ملف العرض (اختياري) إرفع ملف العرض (اختياري)" at bounding box center [0, 0] width 0 height 0
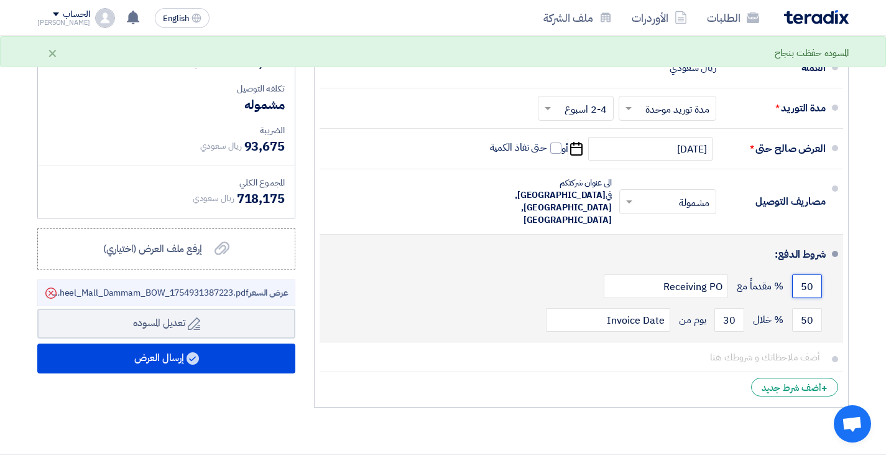
drag, startPoint x: 799, startPoint y: 259, endPoint x: 826, endPoint y: 260, distance: 27.4
click at [826, 260] on li "شروط الدفع: 50 % مقدماً مع Receiving PO 50 % خلال 30 Invoice Date" at bounding box center [582, 289] width 524 height 108
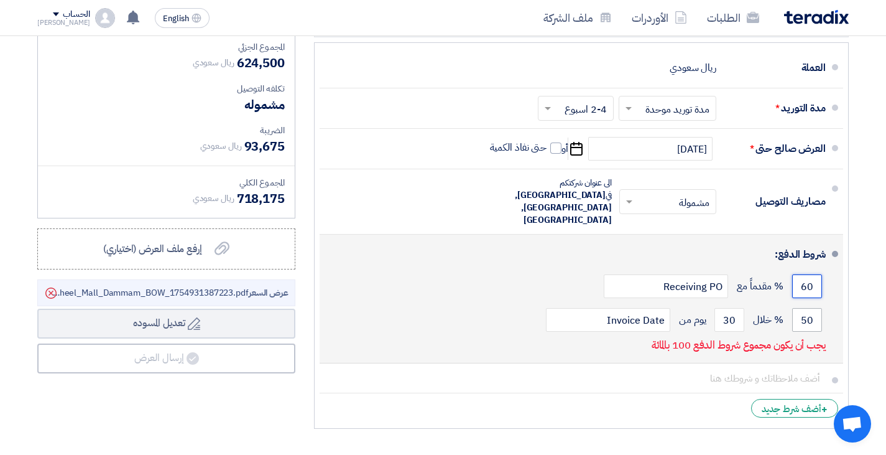
type input "60"
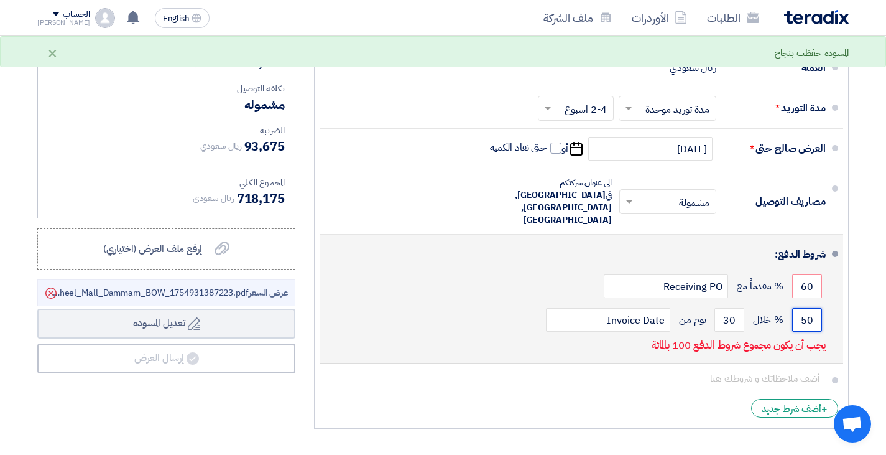
drag, startPoint x: 801, startPoint y: 296, endPoint x: 835, endPoint y: 297, distance: 34.2
click at [835, 297] on li "شروط الدفع: 60 % مقدماً مع Receiving PO 50 % خلال 30 Invoice Date" at bounding box center [582, 299] width 524 height 129
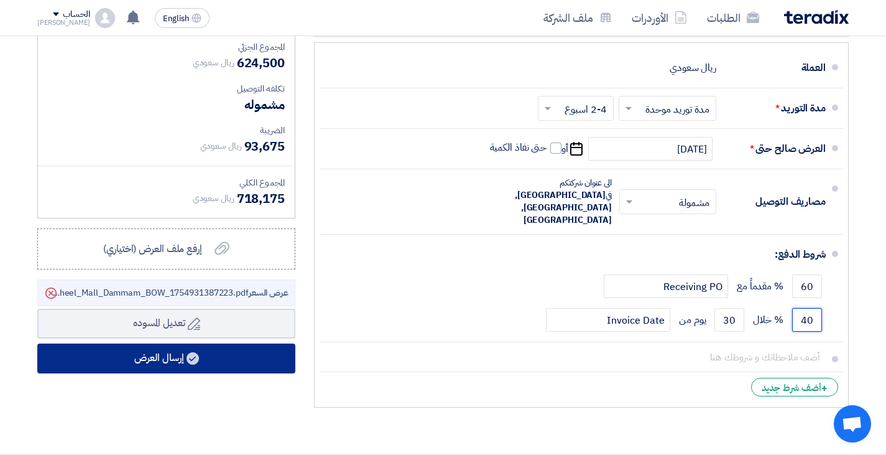
type input "40"
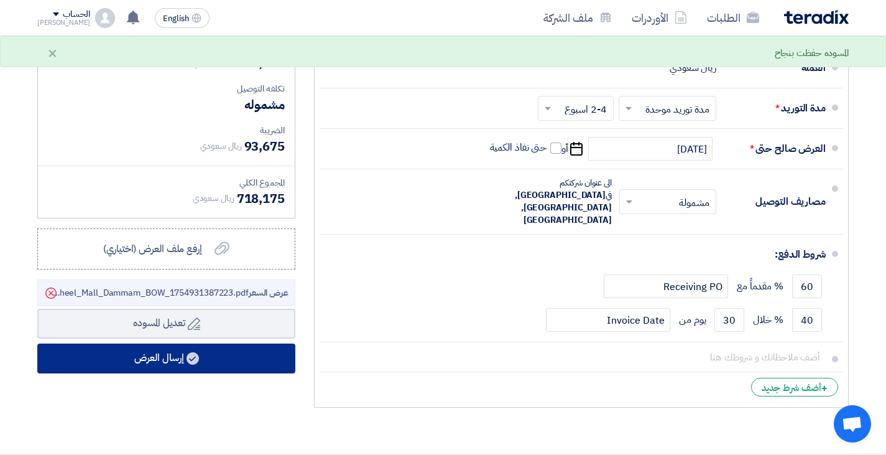
click at [181, 363] on button "إرسال العرض" at bounding box center [166, 358] width 258 height 30
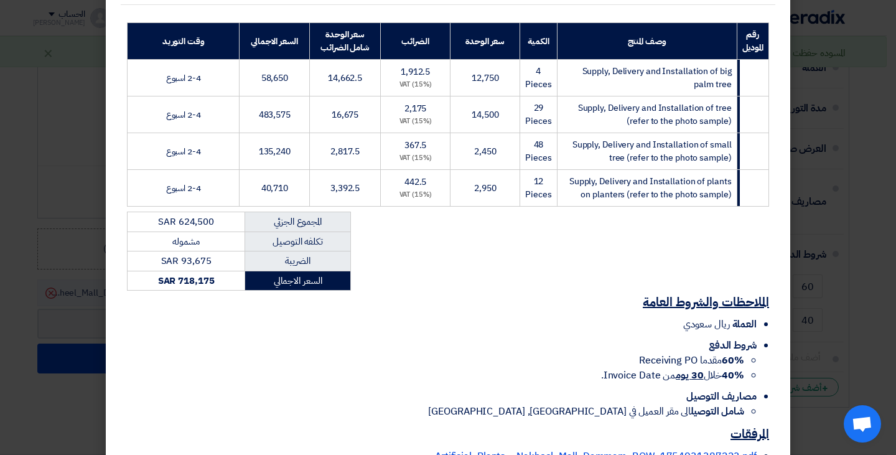
scroll to position [293, 0]
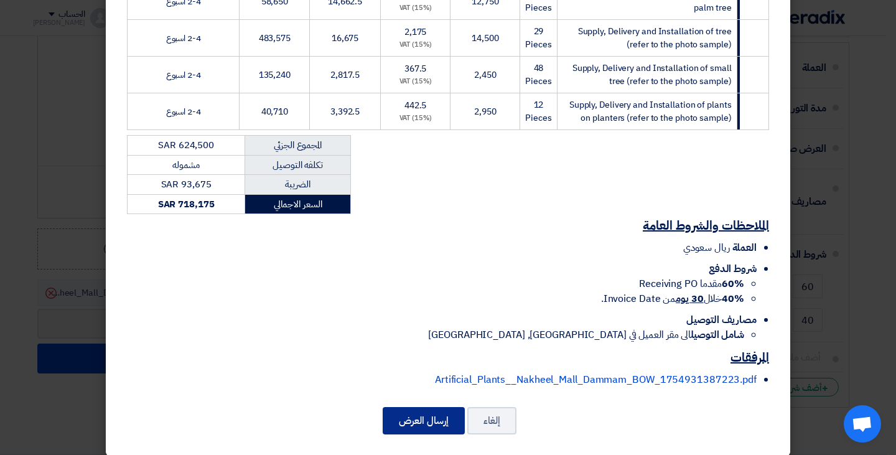
click at [419, 408] on button "إرسال العرض" at bounding box center [424, 420] width 82 height 27
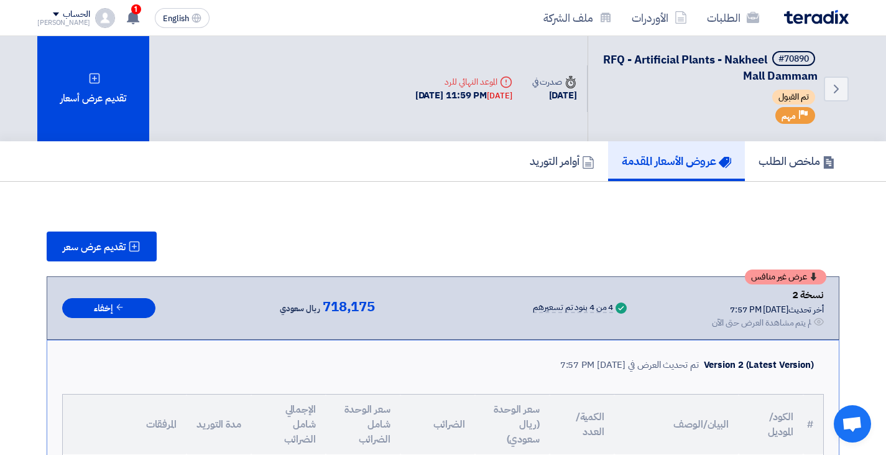
scroll to position [62, 0]
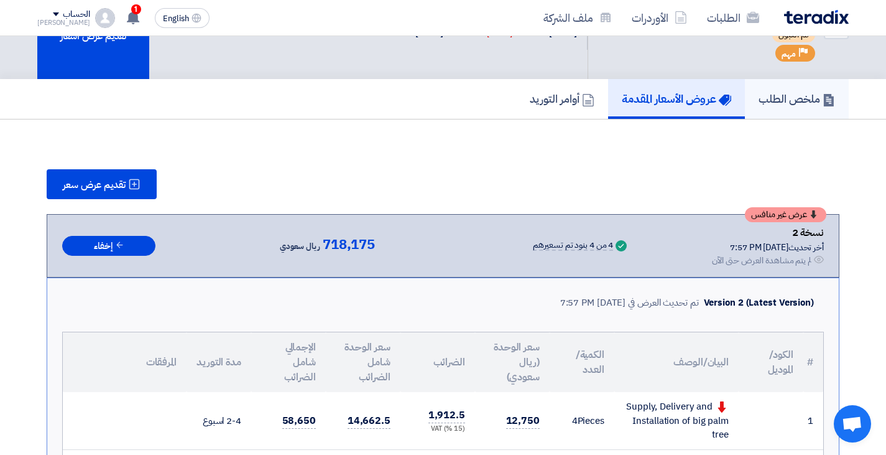
click at [773, 114] on link "ملخص الطلب" at bounding box center [797, 99] width 104 height 40
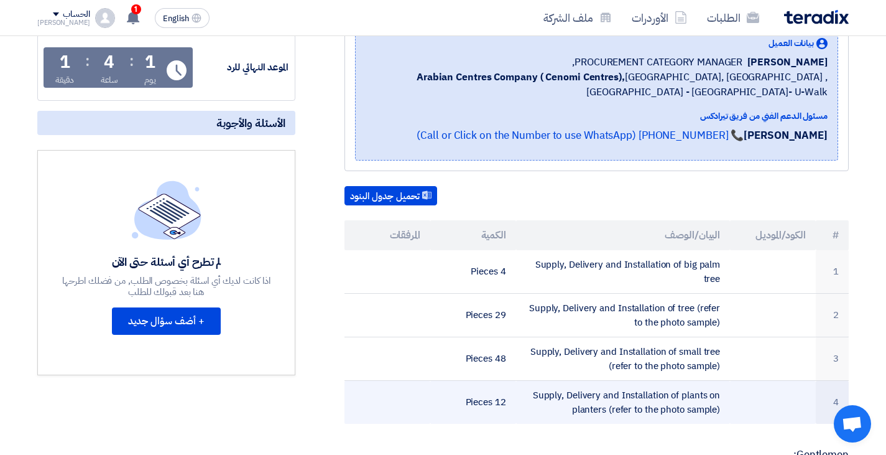
scroll to position [62, 0]
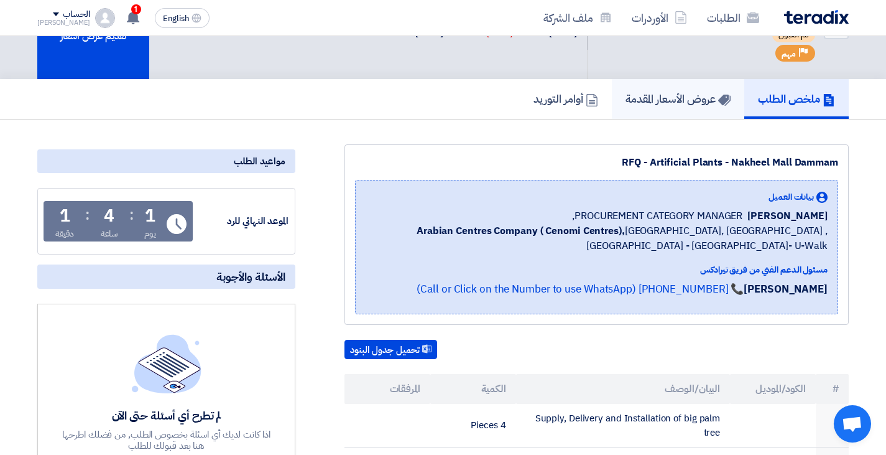
click at [694, 106] on h5 "عروض الأسعار المقدمة" at bounding box center [678, 98] width 105 height 14
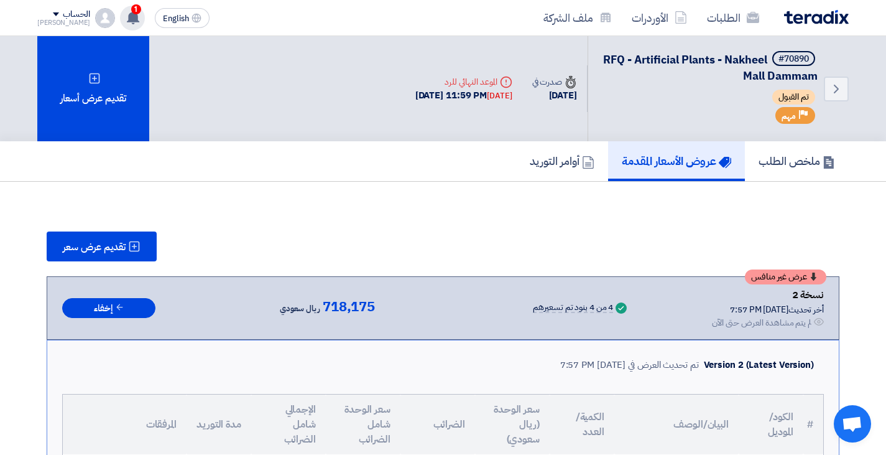
click at [126, 15] on icon at bounding box center [133, 18] width 14 height 14
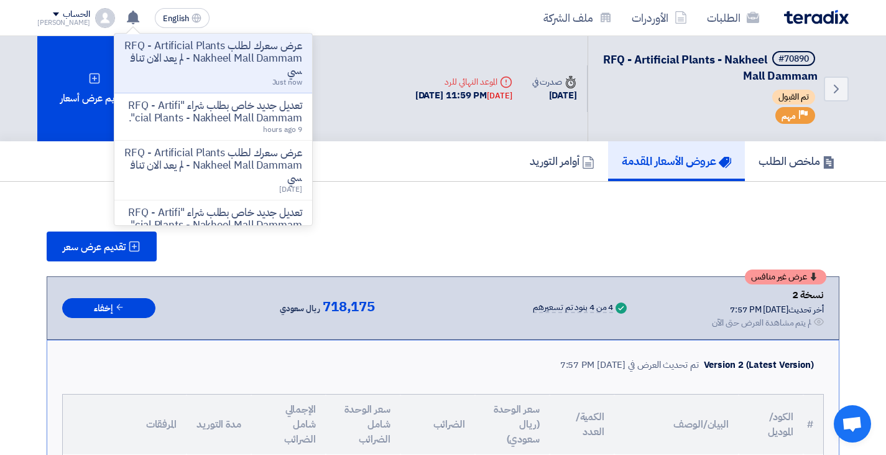
click at [204, 65] on p "عرض سعرك لطلب RFQ - Artificial Plants - Nakheel Mall Dammam لم يعد الان تنافسي" at bounding box center [213, 58] width 178 height 37
